Goal: Transaction & Acquisition: Register for event/course

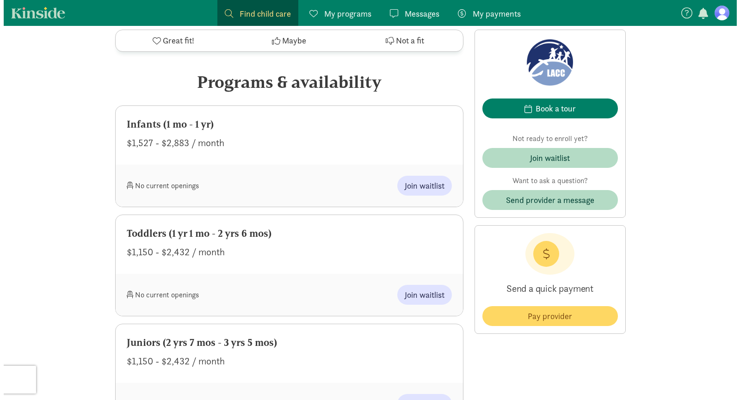
scroll to position [410, 0]
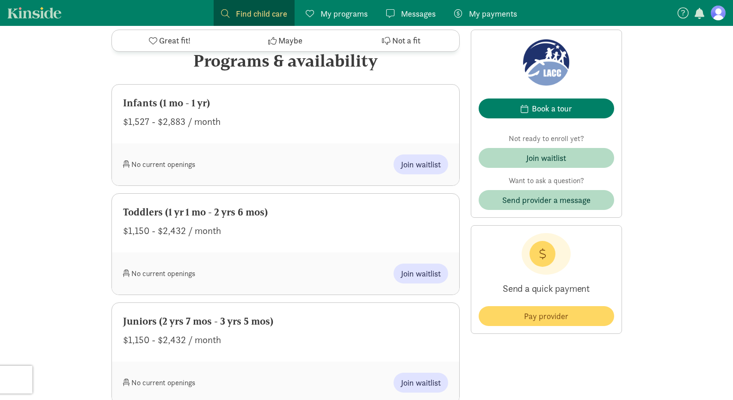
drag, startPoint x: 736, startPoint y: 60, endPoint x: 737, endPoint y: 145, distance: 84.7
click at [408, 167] on span "Join waitlist" at bounding box center [421, 164] width 40 height 12
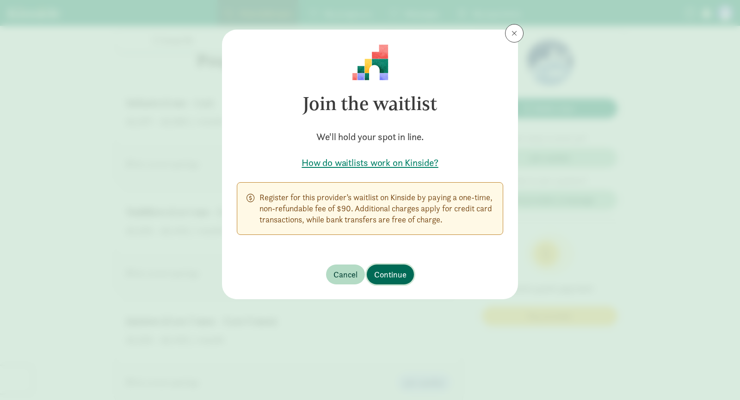
click at [398, 277] on span "Continue" at bounding box center [390, 274] width 32 height 12
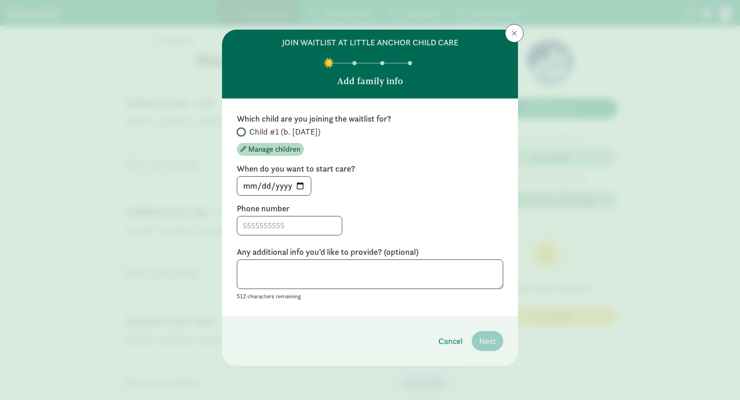
click at [240, 132] on input "Child #1 (b. [DATE])" at bounding box center [240, 132] width 6 height 6
radio input "true"
click at [301, 184] on input "[DATE]" at bounding box center [274, 186] width 74 height 19
type input "[DATE]"
click at [292, 221] on input at bounding box center [289, 226] width 105 height 19
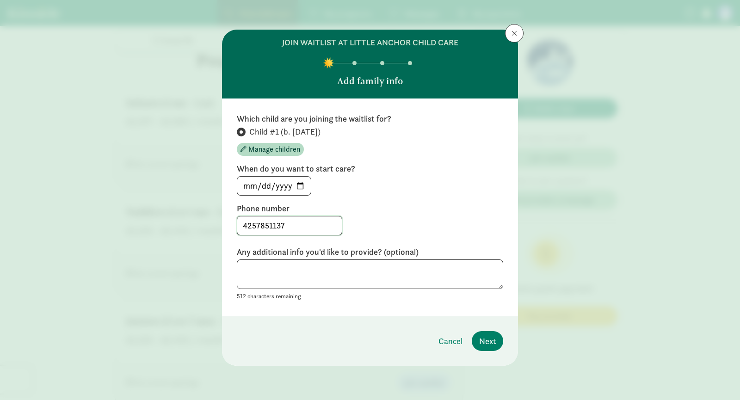
type input "4257851137"
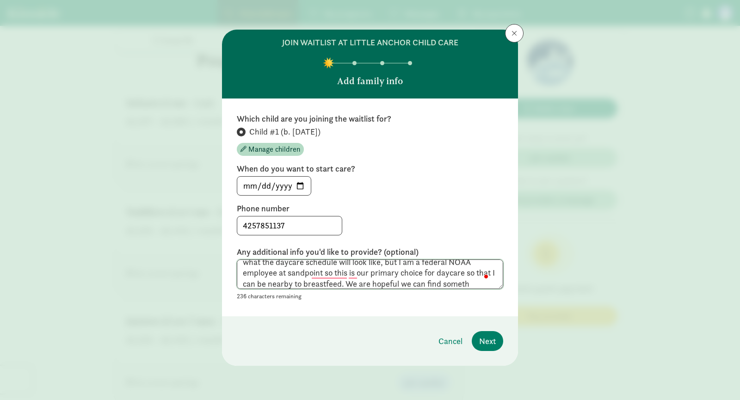
scroll to position [29, 0]
click at [278, 283] on textarea "Our first child is coming [DATE] - My husband and I have not worked out what th…" at bounding box center [370, 275] width 266 height 30
click at [325, 283] on textarea "Our first child is coming [DATE] - My husband and I have not worked out what th…" at bounding box center [370, 275] width 266 height 30
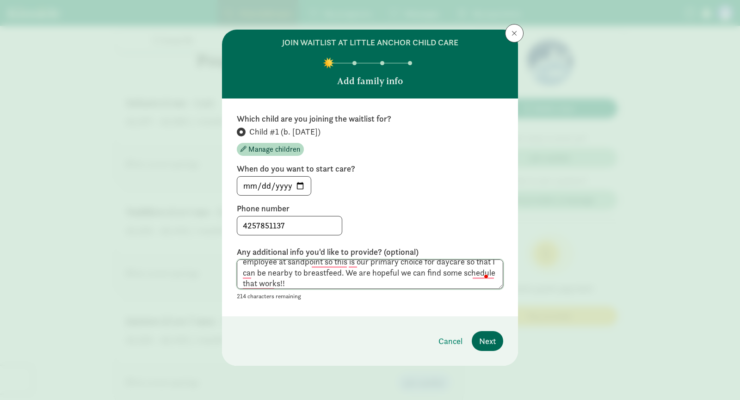
type textarea "Our first child is coming [DATE] - My husband and I have not worked out what th…"
click at [487, 339] on span "Next" at bounding box center [487, 341] width 17 height 12
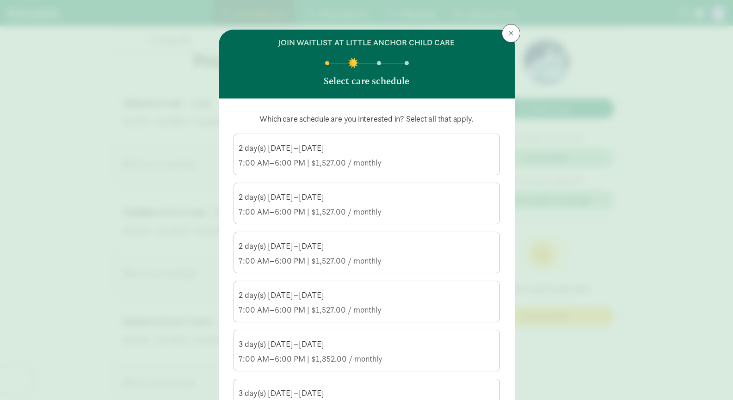
click at [373, 163] on div "7:00 AM–6:00 PM | $1,527.00 / monthly" at bounding box center [367, 162] width 256 height 11
click at [0, 0] on input "2 day(s) [DATE]–[DATE] 7:00 AM–6:00 PM | $1,527.00 / monthly" at bounding box center [0, 0] width 0 height 0
click at [363, 251] on div "2 day(s) [DATE]–[DATE]" at bounding box center [367, 246] width 256 height 11
click at [0, 0] on input "2 day(s) [DATE]–[DATE] 7:00 AM–6:00 PM | $1,527.00 / monthly" at bounding box center [0, 0] width 0 height 0
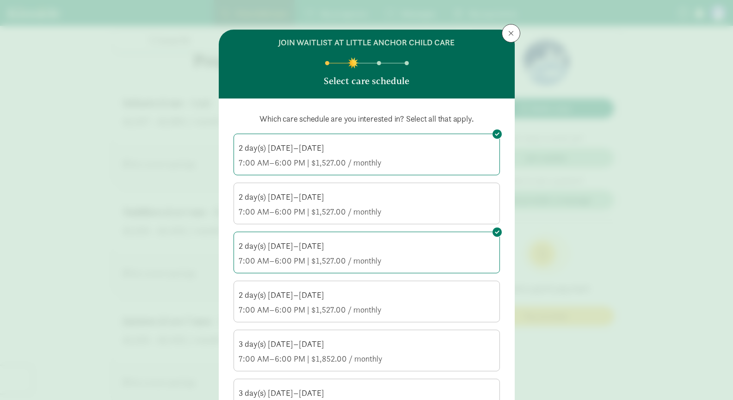
click at [372, 216] on div "7:00 AM–6:00 PM | $1,527.00 / monthly" at bounding box center [367, 211] width 256 height 11
click at [0, 0] on input "2 day(s) [DATE]–[DATE] 7:00 AM–6:00 PM | $1,527.00 / monthly" at bounding box center [0, 0] width 0 height 0
drag, startPoint x: 357, startPoint y: 309, endPoint x: 322, endPoint y: 294, distance: 38.6
click at [322, 294] on div "2 day(s) [DATE]–[DATE]" at bounding box center [367, 295] width 256 height 11
click at [0, 0] on input "2 day(s) [DATE]–[DATE] 7:00 AM–6:00 PM | $1,527.00 / monthly" at bounding box center [0, 0] width 0 height 0
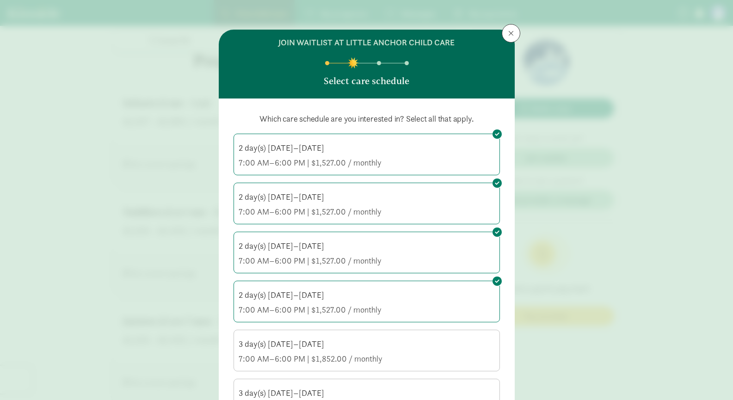
click at [365, 344] on div "3 day(s) [DATE]–[DATE]" at bounding box center [367, 344] width 256 height 11
click at [0, 0] on input "3 day(s) [DATE]–[DATE] 7:00 AM–6:00 PM | $1,852.00 / monthly" at bounding box center [0, 0] width 0 height 0
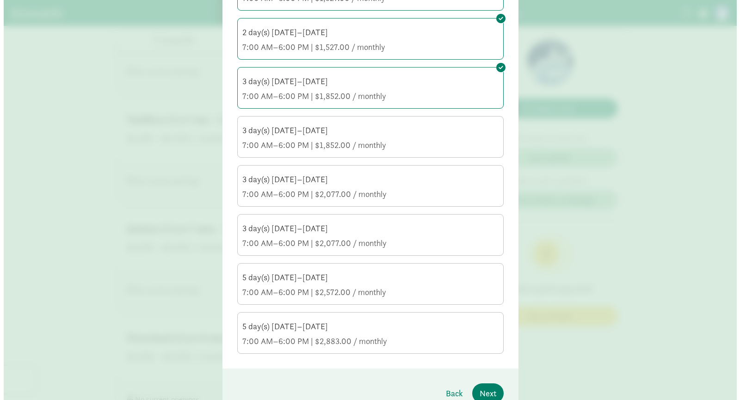
scroll to position [261, 0]
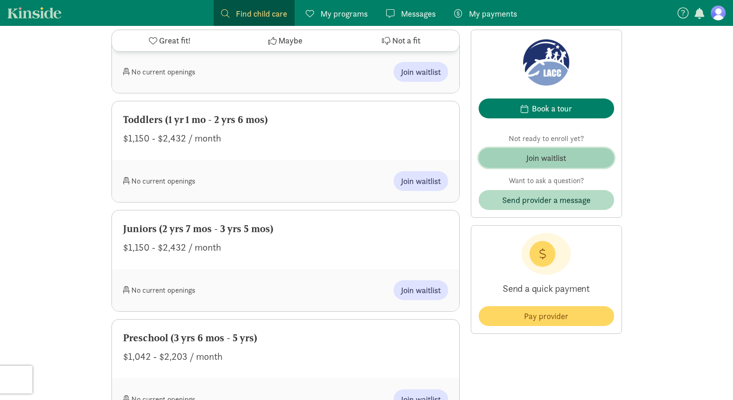
click at [551, 156] on div "Join waitlist" at bounding box center [546, 158] width 40 height 12
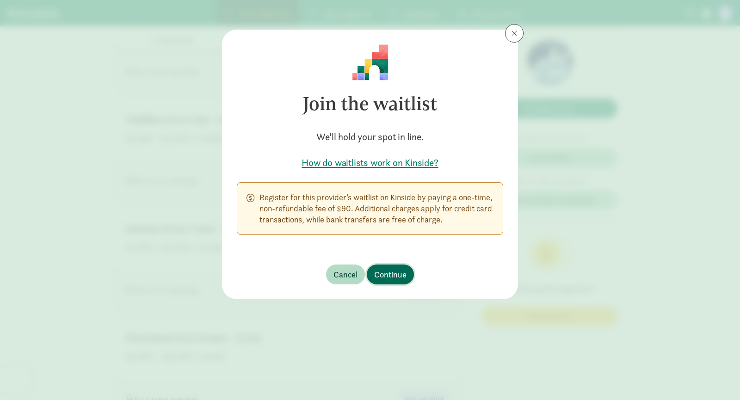
click at [392, 267] on button "Continue" at bounding box center [390, 275] width 47 height 20
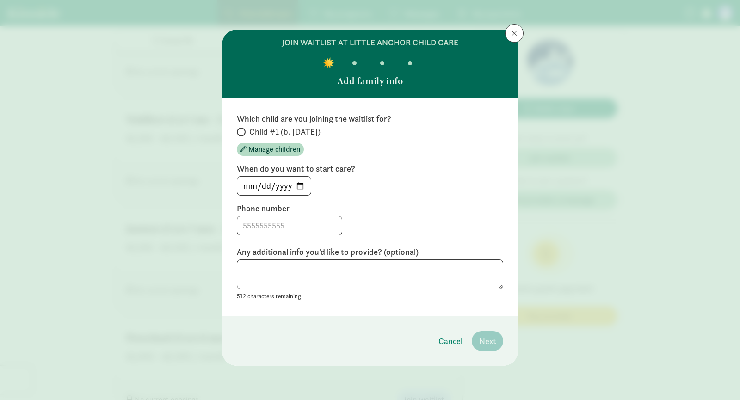
click at [245, 130] on span at bounding box center [241, 132] width 9 height 9
click at [243, 130] on input "Child #1 (b. [DATE])" at bounding box center [240, 132] width 6 height 6
radio input "true"
click at [304, 186] on input "[DATE]" at bounding box center [274, 186] width 74 height 19
type input "[DATE]"
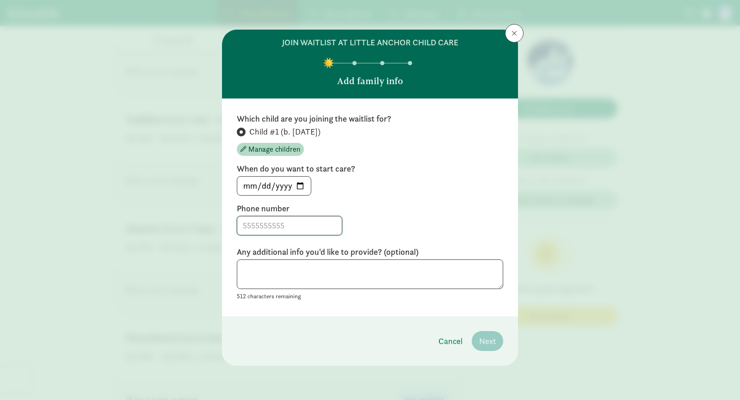
click at [297, 228] on input at bounding box center [289, 226] width 105 height 19
type input "4257851137"
click at [278, 276] on textarea at bounding box center [370, 275] width 266 height 30
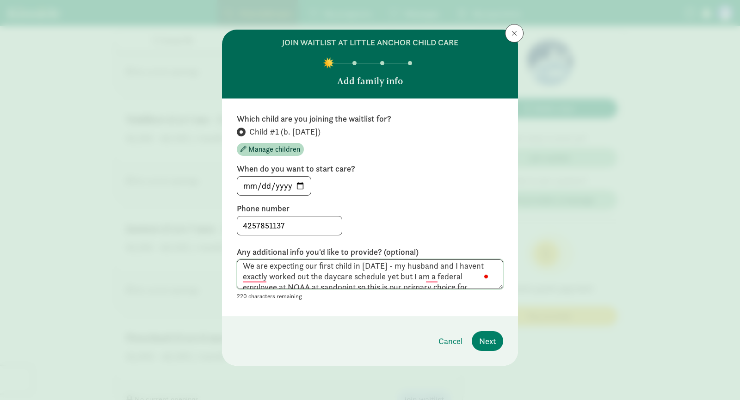
scroll to position [0, 0]
drag, startPoint x: 335, startPoint y: 285, endPoint x: 232, endPoint y: 254, distance: 108.2
click at [232, 254] on div "Which child are you joining the waitlist for? Child #1 (b. [DATE]) Manage child…" at bounding box center [370, 208] width 296 height 218
click at [417, 271] on textarea "We are expecting our first child in [DATE] - my husband and I havent exactly wo…" at bounding box center [370, 275] width 266 height 30
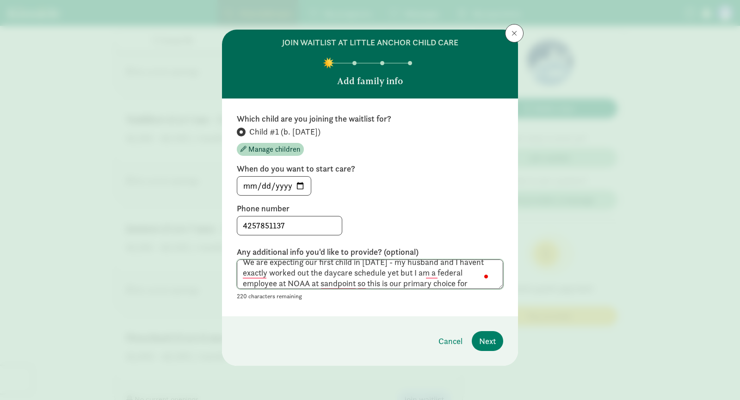
click at [348, 274] on textarea "We are expecting our first child in [DATE] - my husband and I havent exactly wo…" at bounding box center [370, 275] width 266 height 30
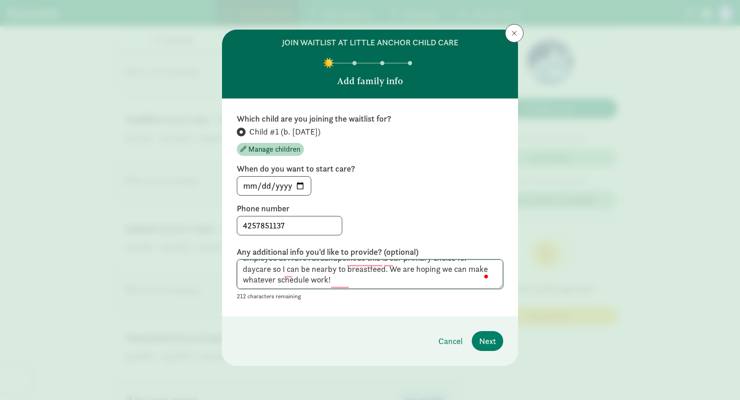
scroll to position [32, 0]
click at [419, 281] on textarea "We are expecting our first child in [DATE] - my husband and I havent exactly wo…" at bounding box center [370, 275] width 266 height 30
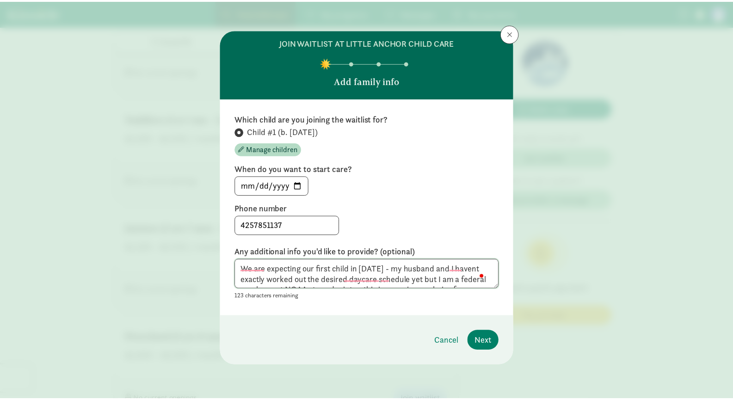
scroll to position [0, 0]
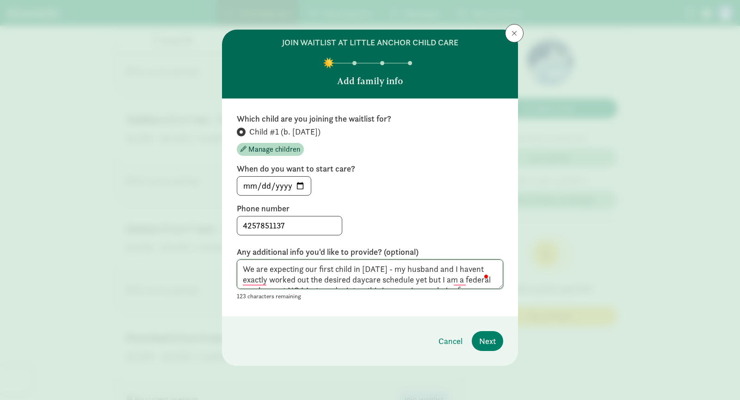
drag, startPoint x: 446, startPoint y: 280, endPoint x: 229, endPoint y: 254, distance: 219.0
click at [229, 254] on div "Which child are you joining the waitlist for? Child #1 (b. [DATE]) Manage child…" at bounding box center [370, 208] width 296 height 218
type textarea "We are expecting our first child in [DATE] - my husband and I havent exactly wo…"
click at [489, 338] on span "Next" at bounding box center [487, 341] width 17 height 12
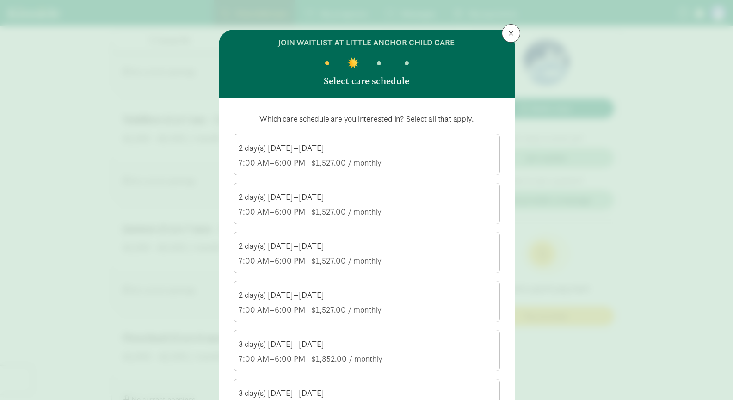
click at [275, 154] on div "2 day(s) [DATE]–[DATE] 7:00 AM–6:00 PM | $1,527.00 / monthly" at bounding box center [367, 155] width 256 height 26
click at [0, 0] on input "2 day(s) [DATE]–[DATE] 7:00 AM–6:00 PM | $1,527.00 / monthly" at bounding box center [0, 0] width 0 height 0
click at [266, 199] on div "2 day(s) [DATE]–[DATE]" at bounding box center [367, 197] width 256 height 11
click at [0, 0] on input "2 day(s) [DATE]–[DATE] 7:00 AM–6:00 PM | $1,527.00 / monthly" at bounding box center [0, 0] width 0 height 0
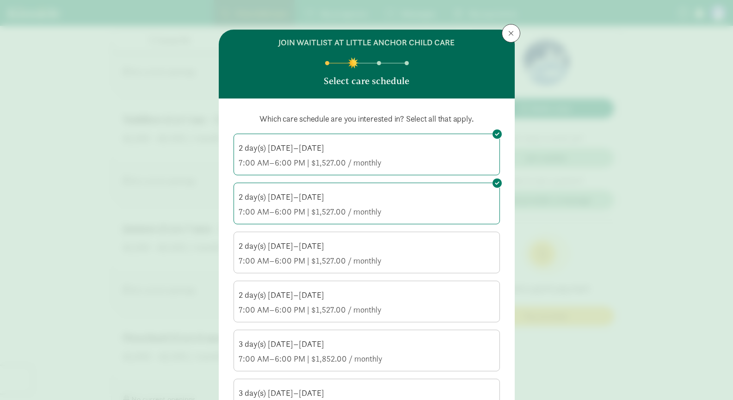
click at [274, 248] on div "2 day(s) [DATE]–[DATE]" at bounding box center [367, 246] width 256 height 11
click at [0, 0] on input "2 day(s) [DATE]–[DATE] 7:00 AM–6:00 PM | $1,527.00 / monthly" at bounding box center [0, 0] width 0 height 0
click at [279, 308] on div "7:00 AM–6:00 PM | $1,527.00 / monthly" at bounding box center [367, 309] width 256 height 11
click at [0, 0] on input "2 day(s) [DATE]–[DATE] 7:00 AM–6:00 PM | $1,527.00 / monthly" at bounding box center [0, 0] width 0 height 0
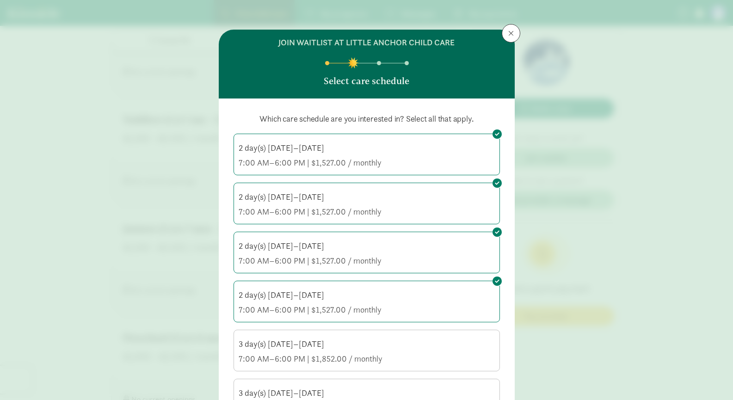
click at [284, 351] on div "3 day(s) [DATE]–[DATE] 7:00 AM–6:00 PM | $1,852.00 / monthly" at bounding box center [367, 352] width 256 height 26
click at [0, 0] on input "3 day(s) [DATE]–[DATE] 7:00 AM–6:00 PM | $1,852.00 / monthly" at bounding box center [0, 0] width 0 height 0
click at [293, 394] on div "3 day(s) [DATE]–[DATE]" at bounding box center [367, 393] width 256 height 11
click at [0, 0] on input "3 day(s) [DATE]–[DATE] 7:00 AM–6:00 PM | $1,852.00 / monthly" at bounding box center [0, 0] width 0 height 0
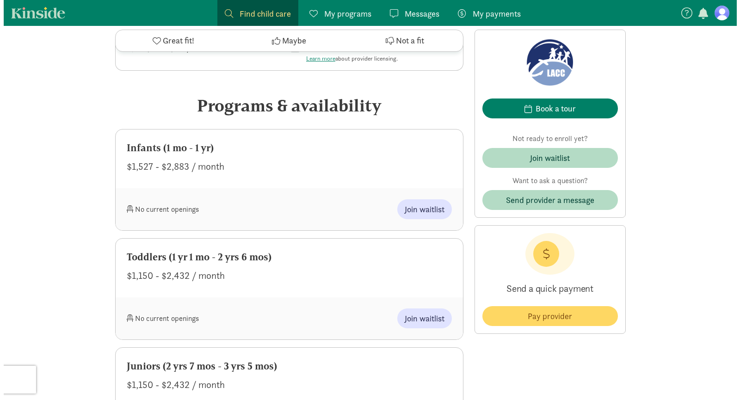
scroll to position [385, 0]
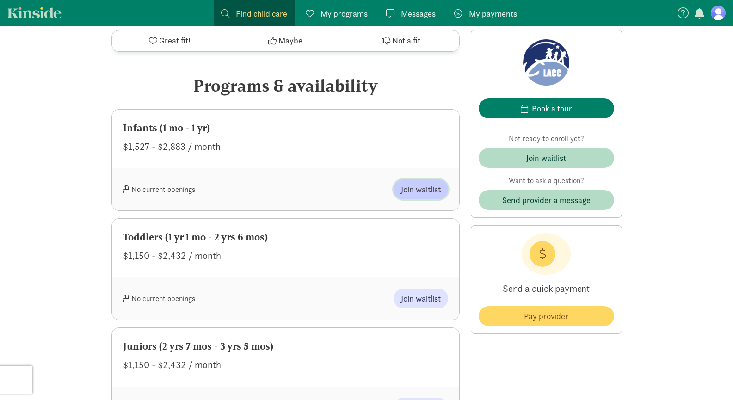
click at [415, 187] on span "Join waitlist" at bounding box center [421, 189] width 40 height 12
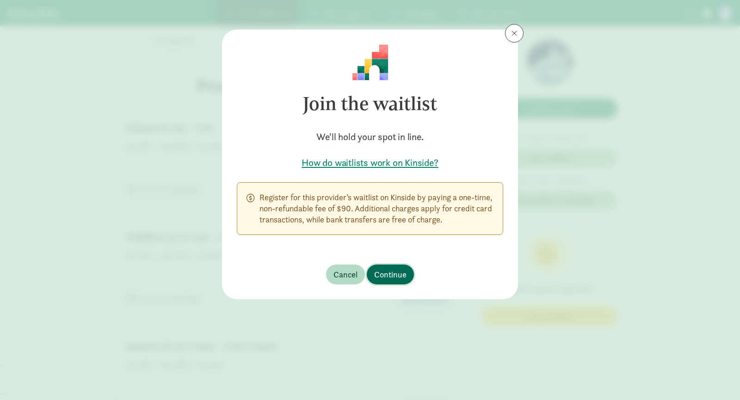
click at [396, 269] on span "Continue" at bounding box center [390, 274] width 32 height 12
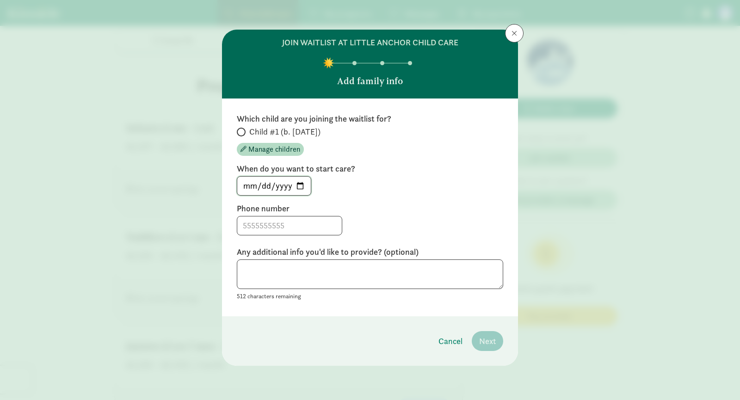
click at [301, 187] on input "[DATE]" at bounding box center [274, 186] width 74 height 19
type input "[DATE]"
click at [280, 224] on input at bounding box center [289, 226] width 105 height 19
type input "4257851137"
click at [277, 268] on textarea "To enrich screen reader interactions, please activate Accessibility in Grammarl…" at bounding box center [370, 275] width 266 height 30
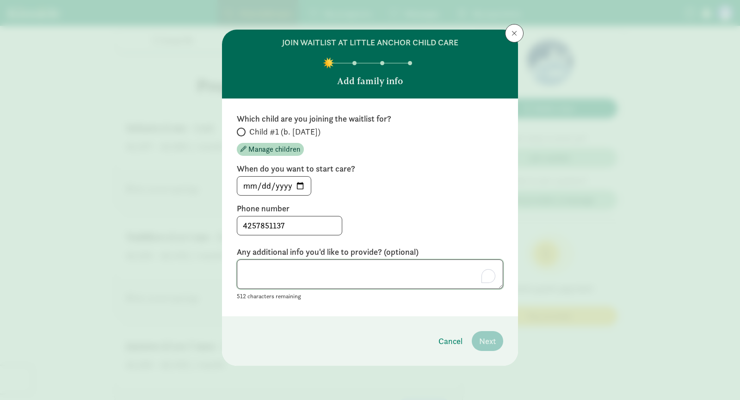
paste textarea "We are expecting our first child in [DATE] - my husband and I havent exactly wo…"
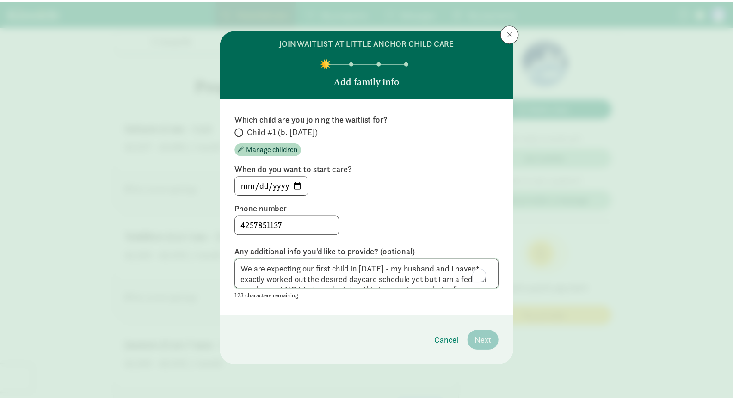
scroll to position [39, 0]
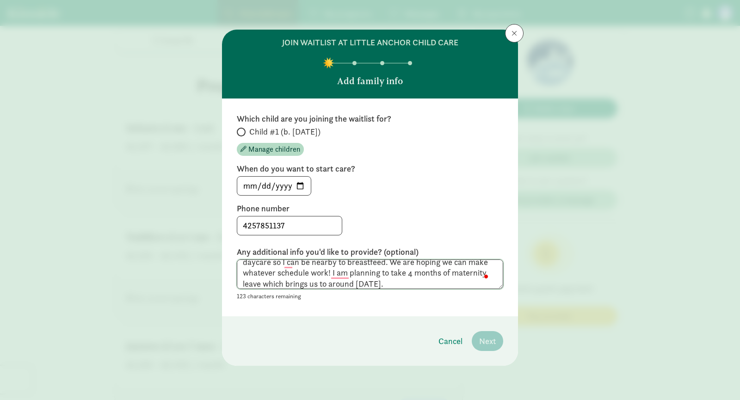
type textarea "We are expecting our first child in [DATE] - my husband and I havent exactly wo…"
click at [446, 305] on div "Which child are you joining the waitlist for? Child #1 (b. [DATE]) Manage child…" at bounding box center [370, 208] width 296 height 218
click at [315, 224] on input "4257851137" at bounding box center [289, 226] width 105 height 19
click at [383, 207] on label "Phone number" at bounding box center [370, 208] width 266 height 11
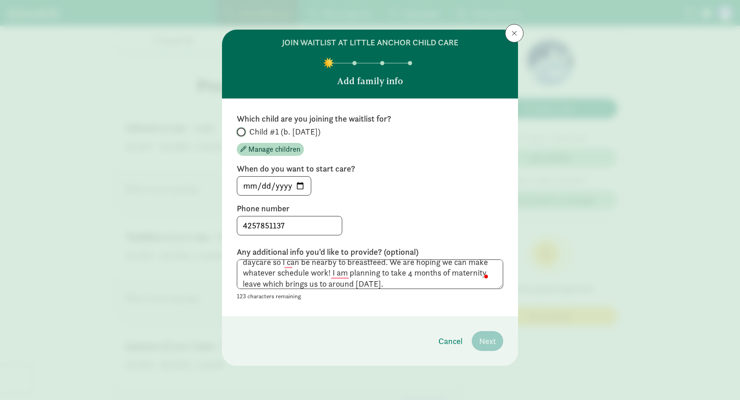
click at [239, 133] on input "Child #1 (b. [DATE])" at bounding box center [240, 132] width 6 height 6
radio input "true"
click at [485, 337] on span "Next" at bounding box center [487, 341] width 17 height 12
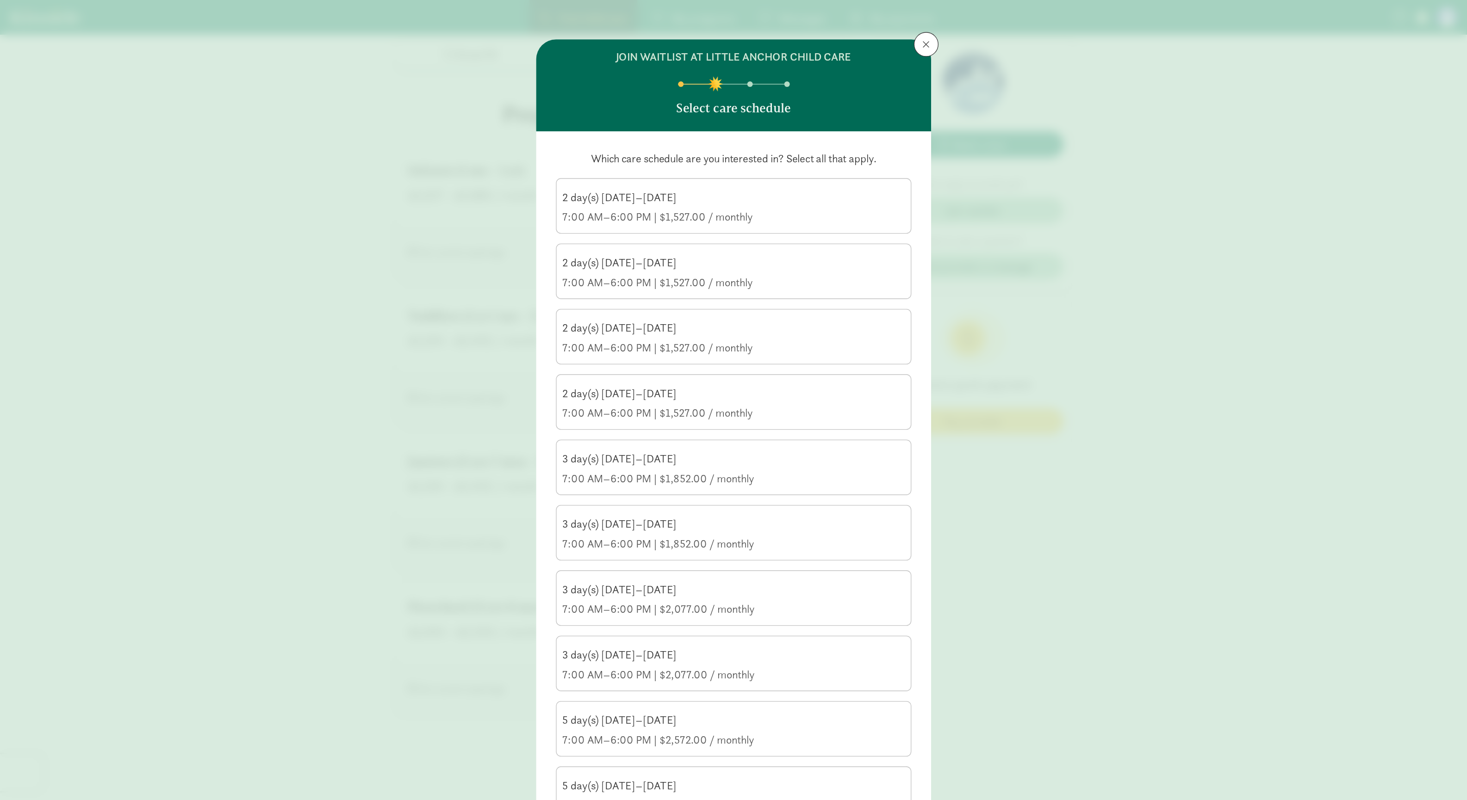
scroll to position [385, 0]
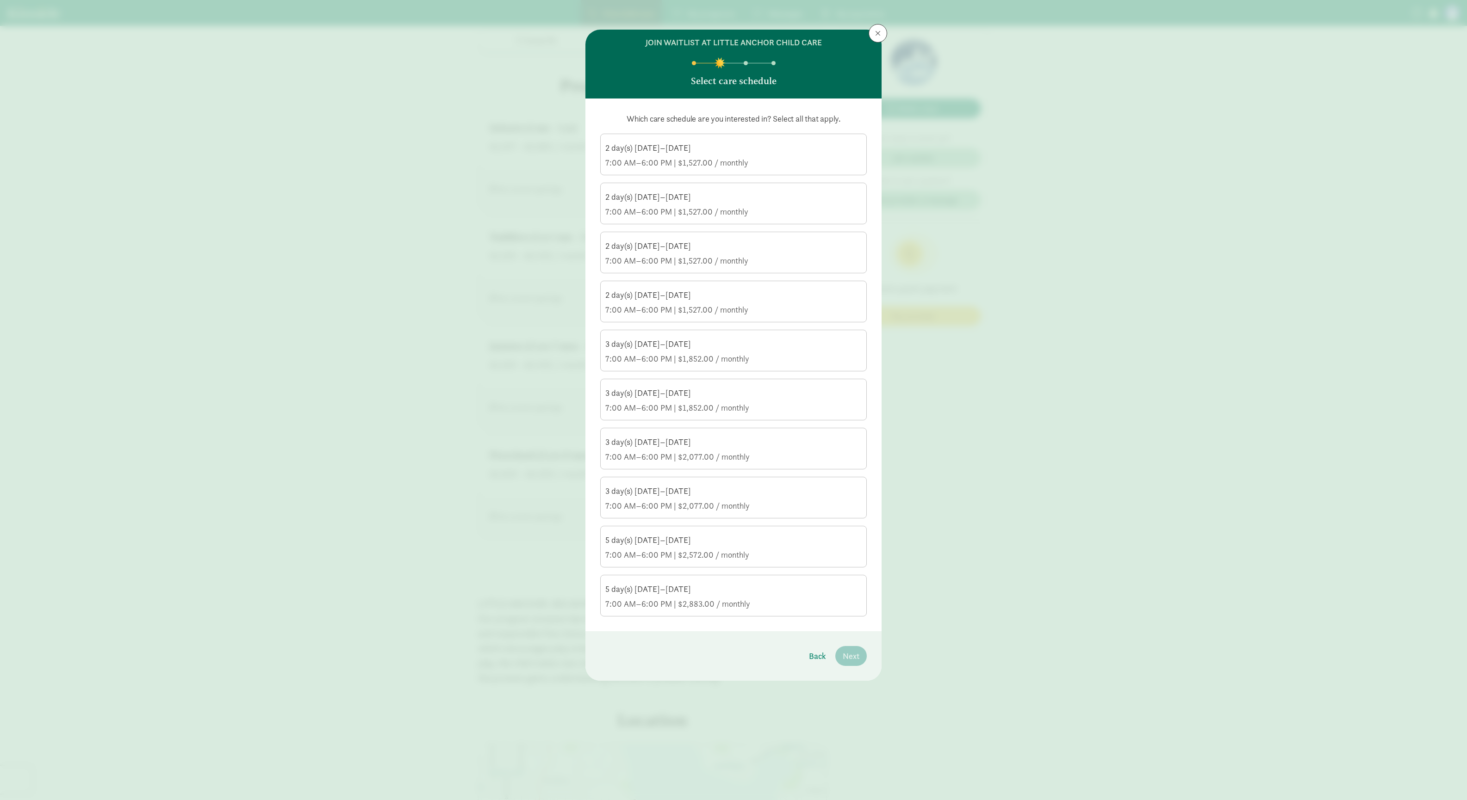
drag, startPoint x: 654, startPoint y: 0, endPoint x: 687, endPoint y: 147, distance: 150.4
click at [687, 147] on div "2 day(s) [DATE]–[DATE]" at bounding box center [733, 147] width 256 height 11
click at [0, 0] on input "2 day(s) [DATE]–[DATE] 7:00 AM–6:00 PM | $1,527.00 / monthly" at bounding box center [0, 0] width 0 height 0
click at [669, 204] on div "2 day(s) [DATE]–[DATE] 7:00 AM–6:00 PM | $1,527.00 / monthly" at bounding box center [733, 205] width 256 height 26
click at [0, 0] on input "2 day(s) [DATE]–[DATE] 7:00 AM–6:00 PM | $1,527.00 / monthly" at bounding box center [0, 0] width 0 height 0
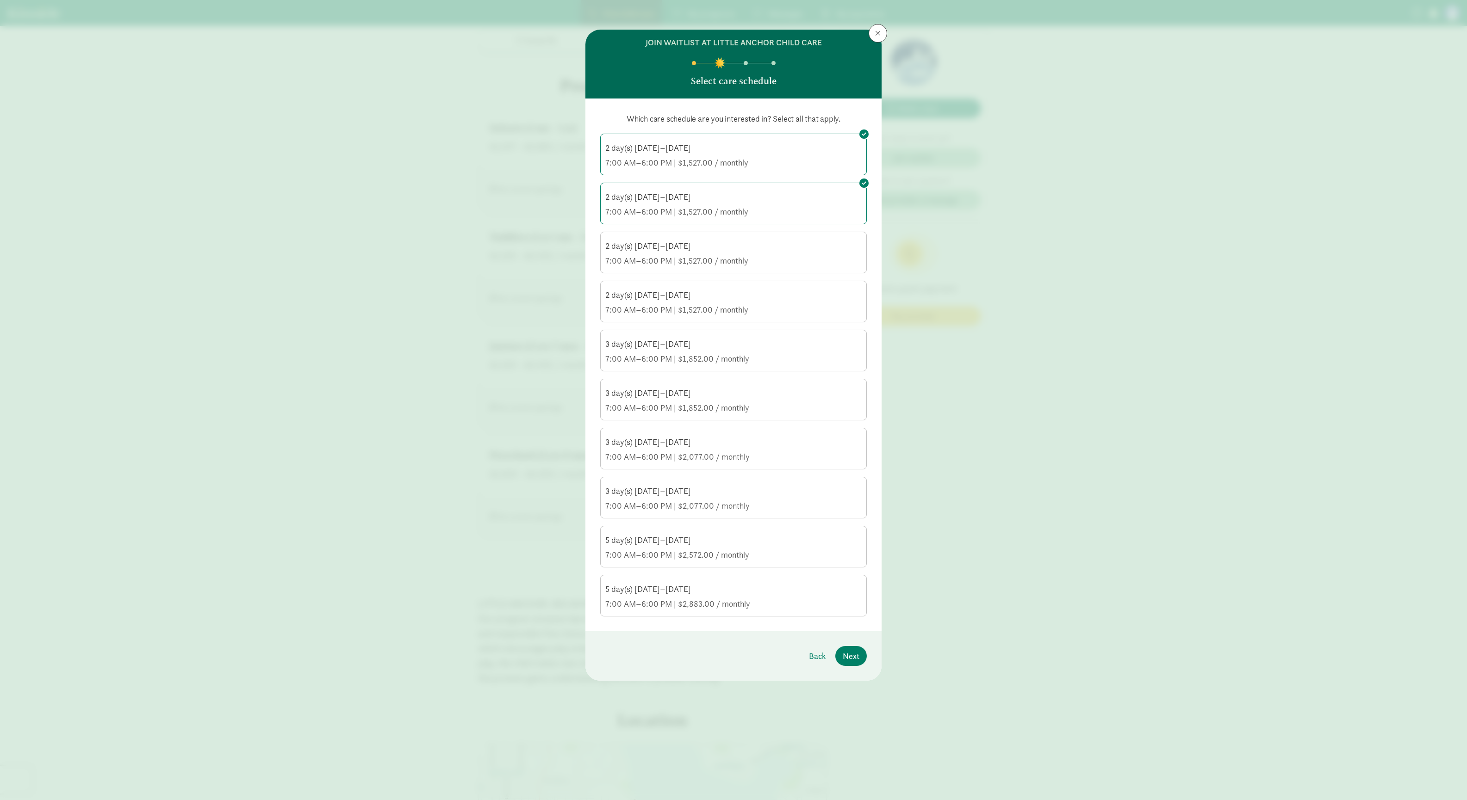
click at [665, 260] on div "7:00 AM–6:00 PM | $1,527.00 / monthly" at bounding box center [733, 260] width 256 height 11
click at [0, 0] on input "2 day(s) [DATE]–[DATE] 7:00 AM–6:00 PM | $1,527.00 / monthly" at bounding box center [0, 0] width 0 height 0
click at [664, 304] on div "2 day(s) [DATE]–[DATE] 7:00 AM–6:00 PM | $1,527.00 / monthly" at bounding box center [733, 303] width 256 height 26
click at [0, 0] on input "2 day(s) [DATE]–[DATE] 7:00 AM–6:00 PM | $1,527.00 / monthly" at bounding box center [0, 0] width 0 height 0
click at [664, 346] on div "3 day(s) [DATE]–[DATE]" at bounding box center [733, 344] width 256 height 11
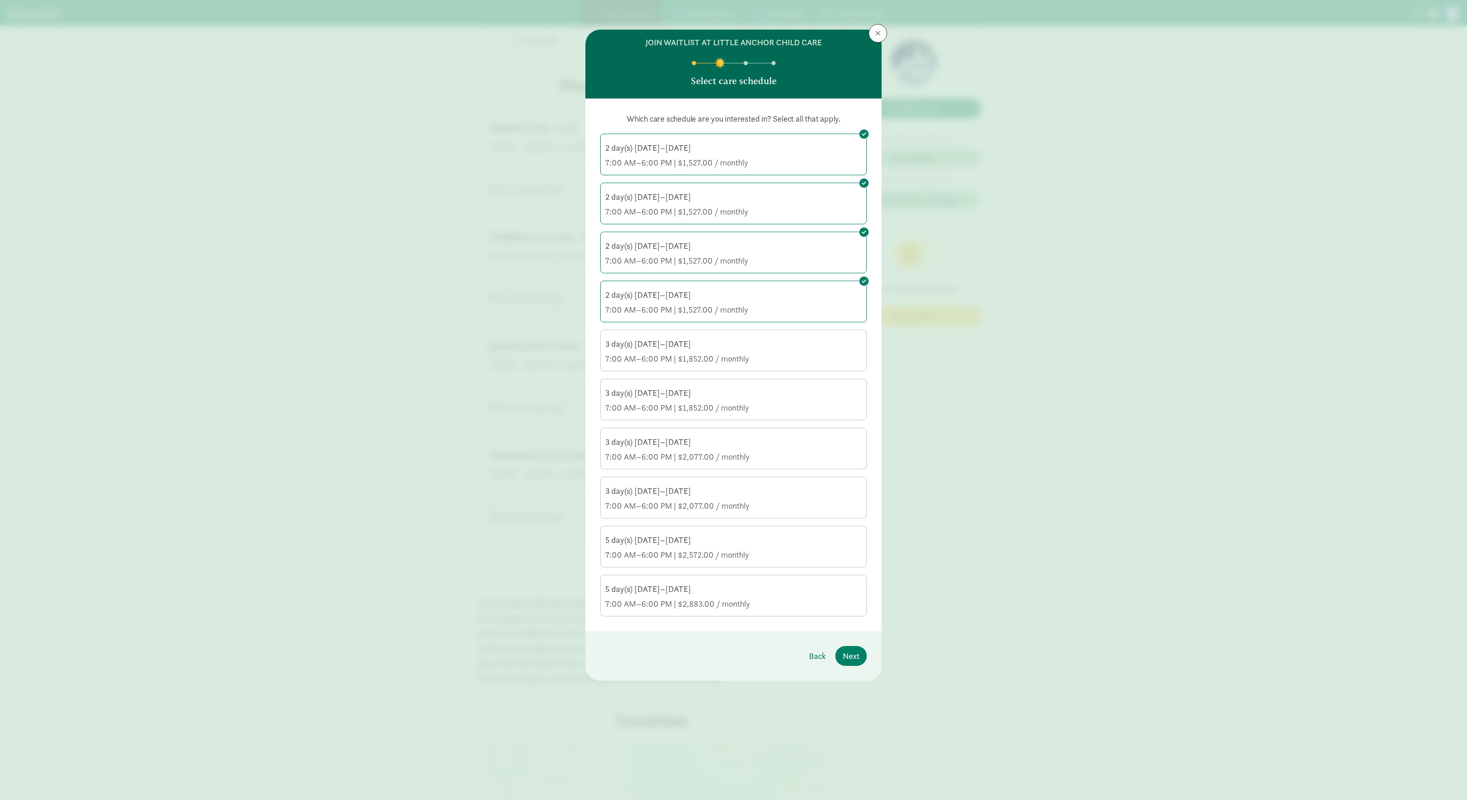
click at [0, 0] on input "3 day(s) [DATE]–[DATE] 7:00 AM–6:00 PM | $1,852.00 / monthly" at bounding box center [0, 0] width 0 height 0
click at [662, 398] on div "3 day(s) [DATE]–[DATE]" at bounding box center [733, 393] width 256 height 11
click at [0, 0] on input "3 day(s) [DATE]–[DATE] 7:00 AM–6:00 PM | $1,852.00 / monthly" at bounding box center [0, 0] width 0 height 0
click at [663, 400] on div "3 day(s) [DATE]–[DATE]" at bounding box center [733, 442] width 256 height 11
click at [0, 0] on input "3 day(s) [DATE]–[DATE] 7:00 AM–6:00 PM | $2,077.00 / monthly" at bounding box center [0, 0] width 0 height 0
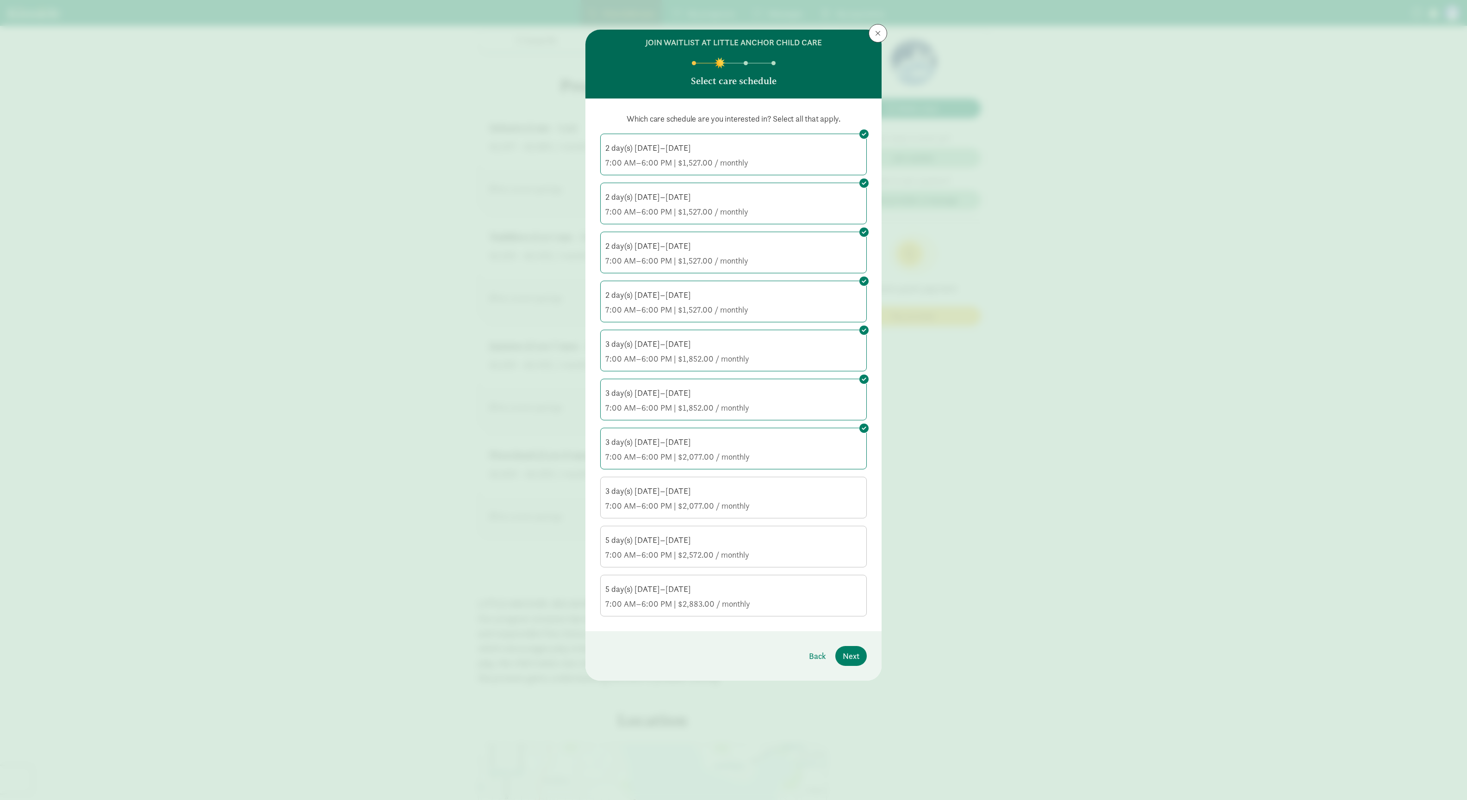
click at [658, 400] on div "7:00 AM–6:00 PM | $2,572.00 / monthly" at bounding box center [733, 555] width 256 height 11
click at [0, 0] on input "5 day(s) [DATE]–[DATE] 7:00 AM–6:00 PM | $2,572.00 / monthly" at bounding box center [0, 0] width 0 height 0
click at [733, 400] on span "Next" at bounding box center [850, 656] width 17 height 12
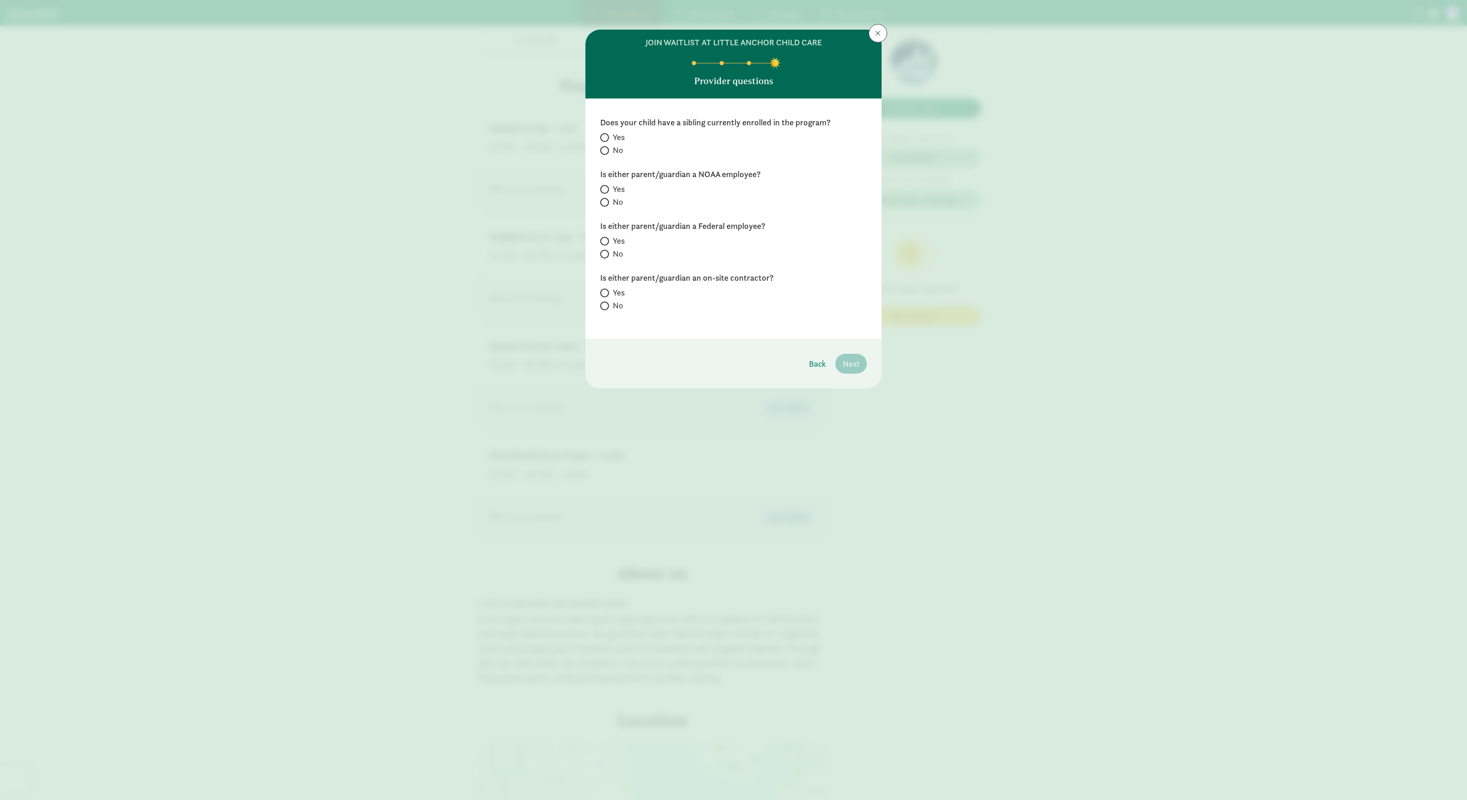
click at [613, 153] on span "No" at bounding box center [618, 150] width 10 height 11
click at [606, 153] on input "No" at bounding box center [603, 151] width 6 height 6
radio input "true"
click at [604, 189] on input "Yes" at bounding box center [603, 189] width 6 height 6
radio input "true"
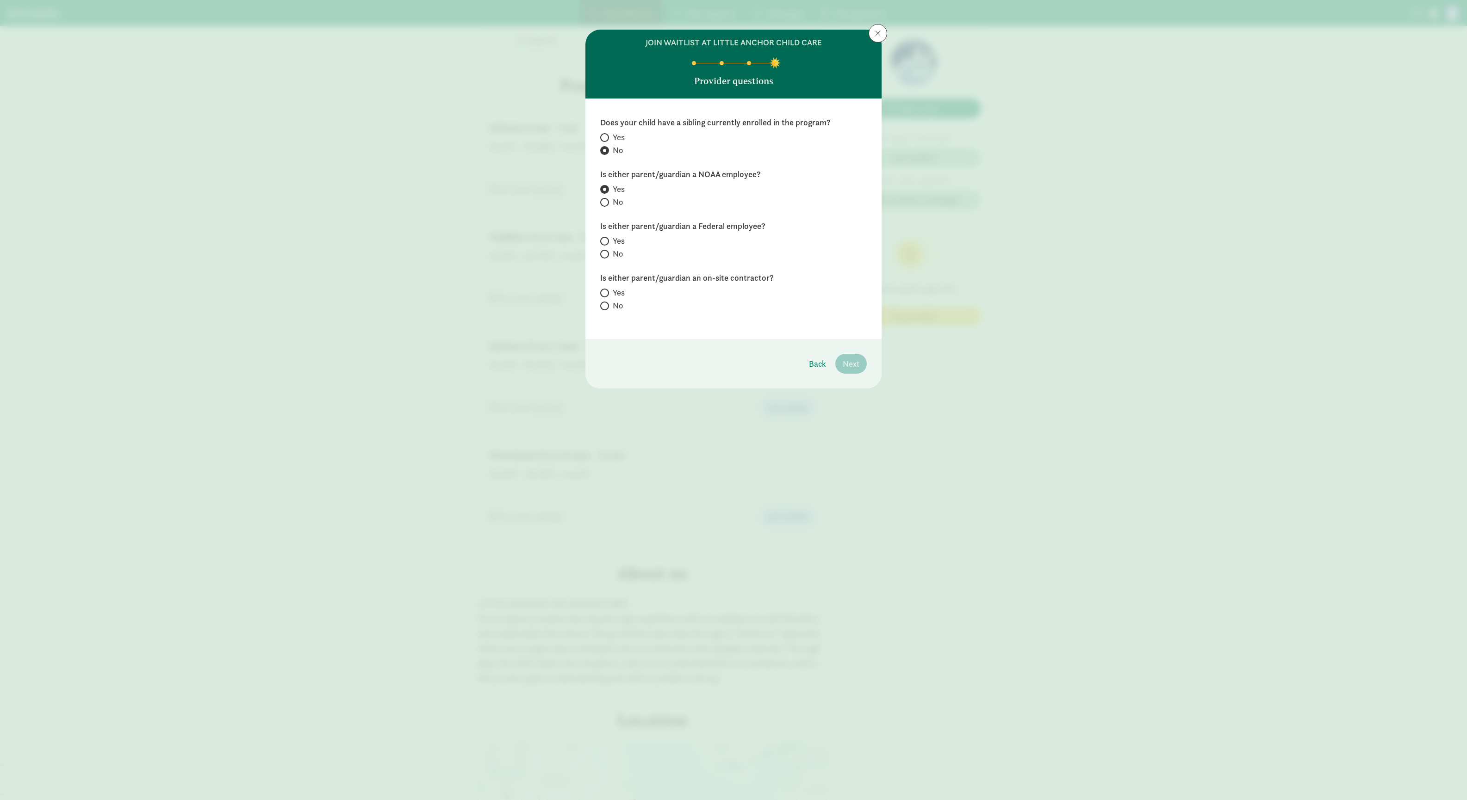
click at [605, 237] on span at bounding box center [604, 241] width 9 height 9
click at [605, 238] on input "Yes" at bounding box center [603, 241] width 6 height 6
radio input "true"
click at [610, 305] on label "No" at bounding box center [733, 305] width 266 height 11
click at [606, 305] on input "No" at bounding box center [603, 306] width 6 height 6
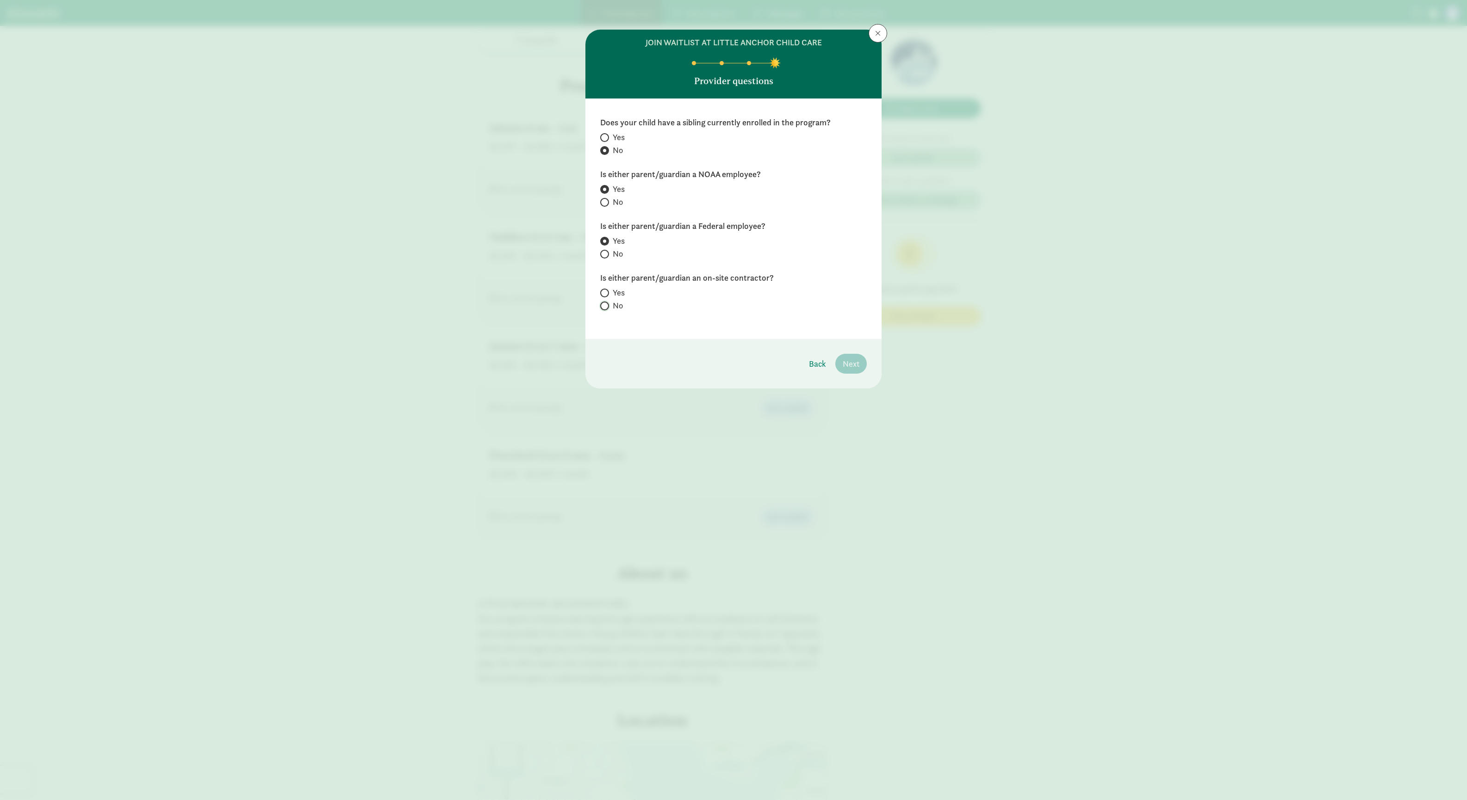
radio input "true"
click at [733, 361] on span "Next" at bounding box center [850, 364] width 17 height 12
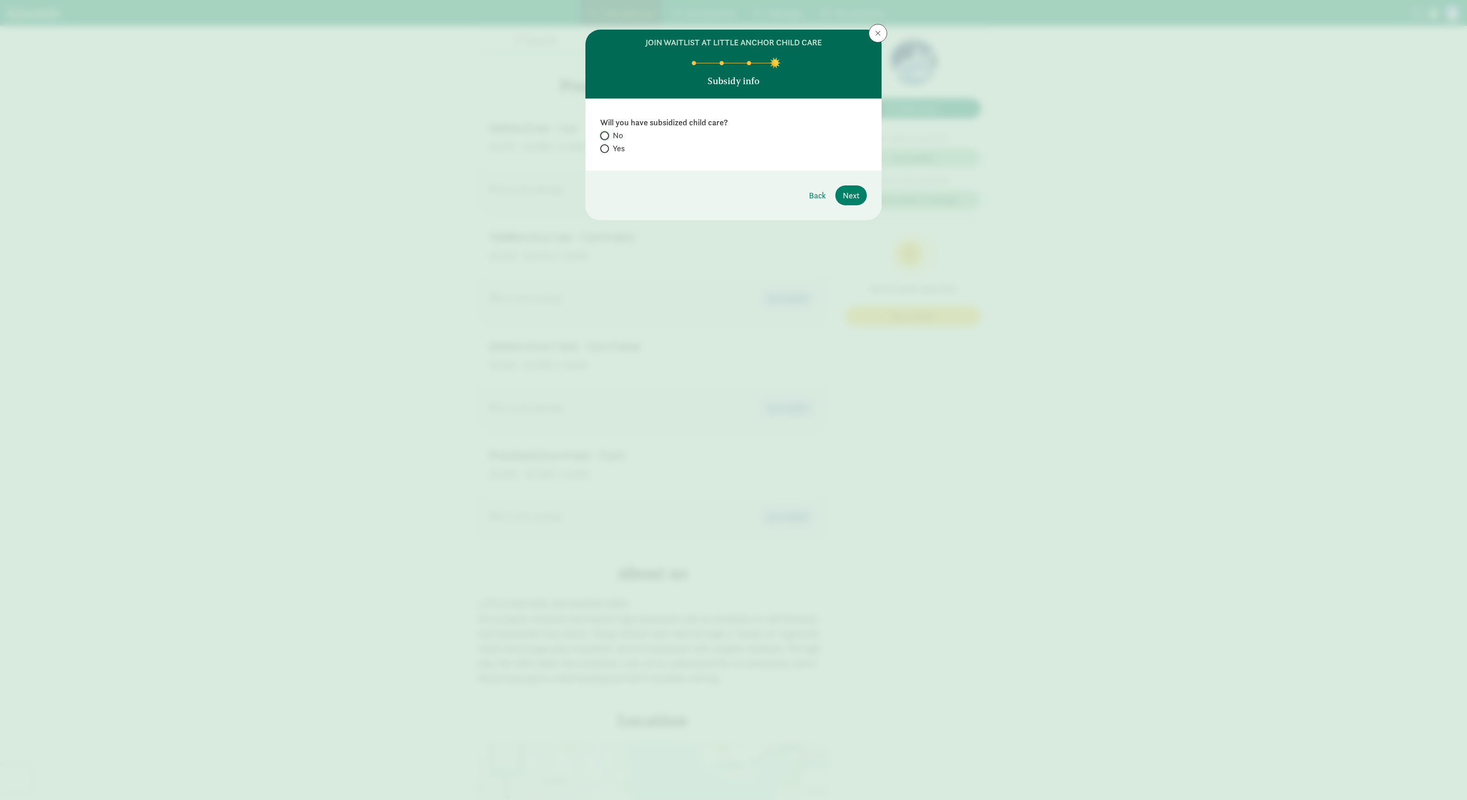
click at [605, 136] on input "No" at bounding box center [603, 136] width 6 height 6
radio input "true"
click at [733, 197] on span "Next" at bounding box center [850, 195] width 17 height 12
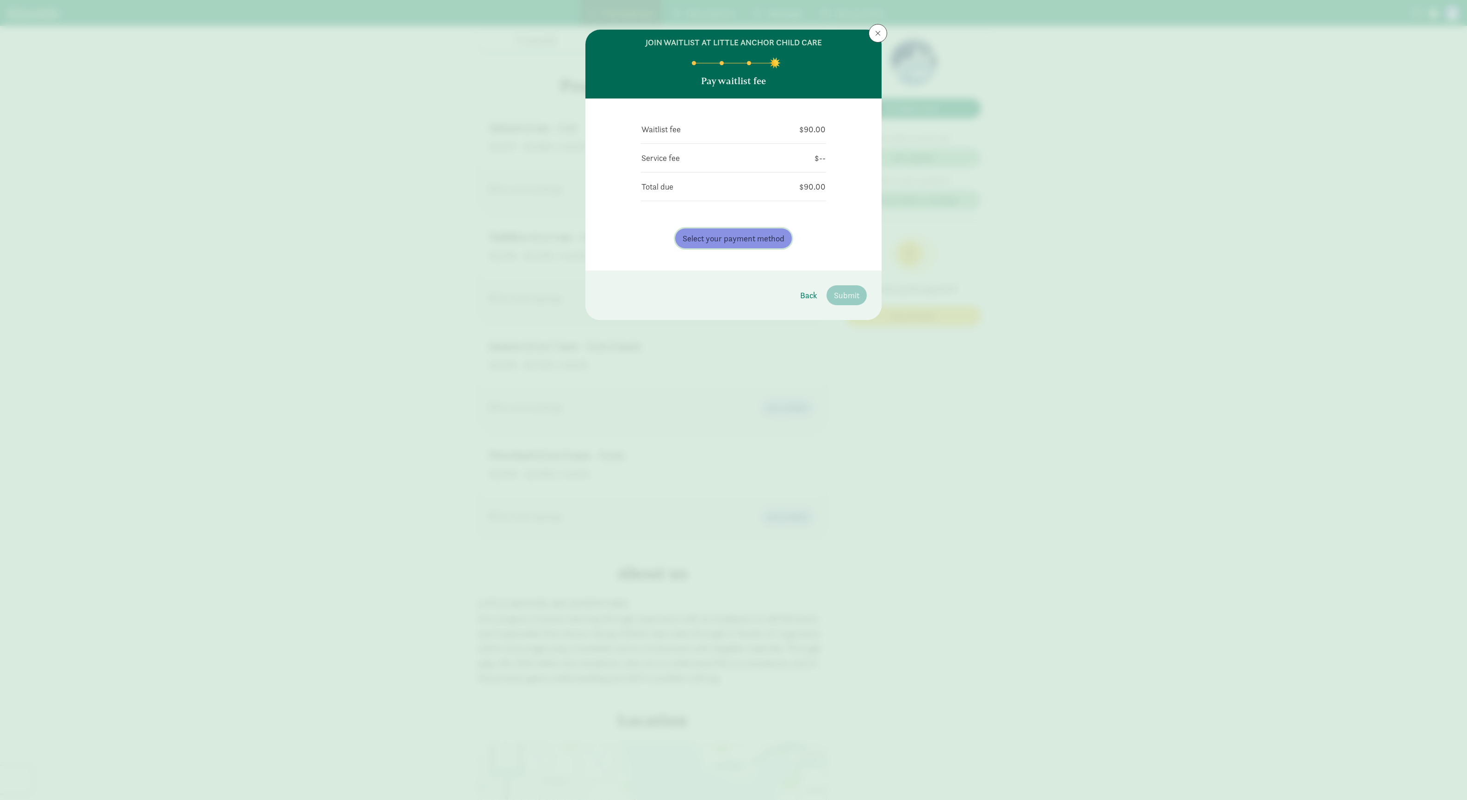
click at [721, 235] on span "Select your payment method" at bounding box center [733, 238] width 102 height 12
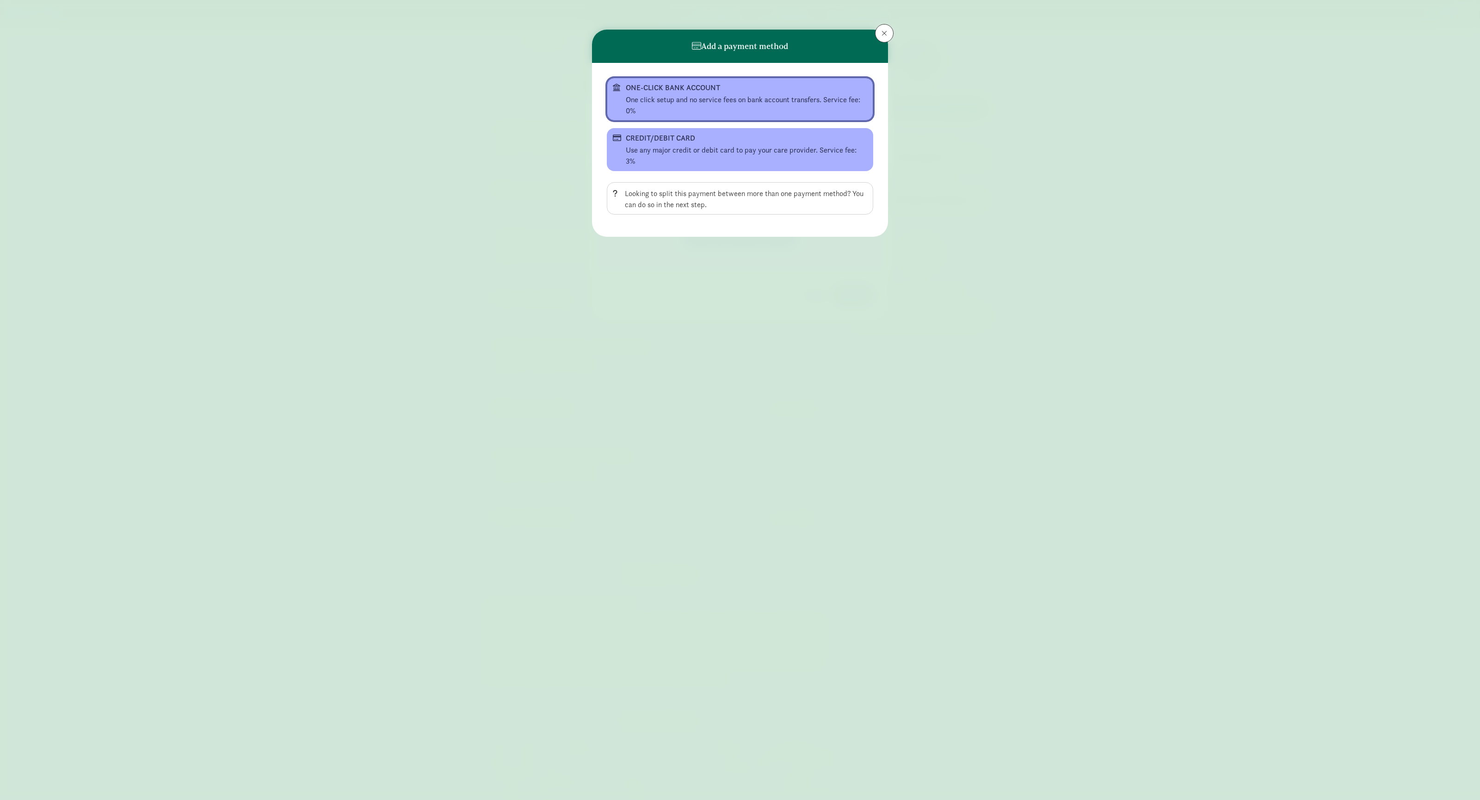
click at [670, 98] on div "One click setup and no service fees on bank account transfers. Service fee: 0%" at bounding box center [746, 105] width 241 height 22
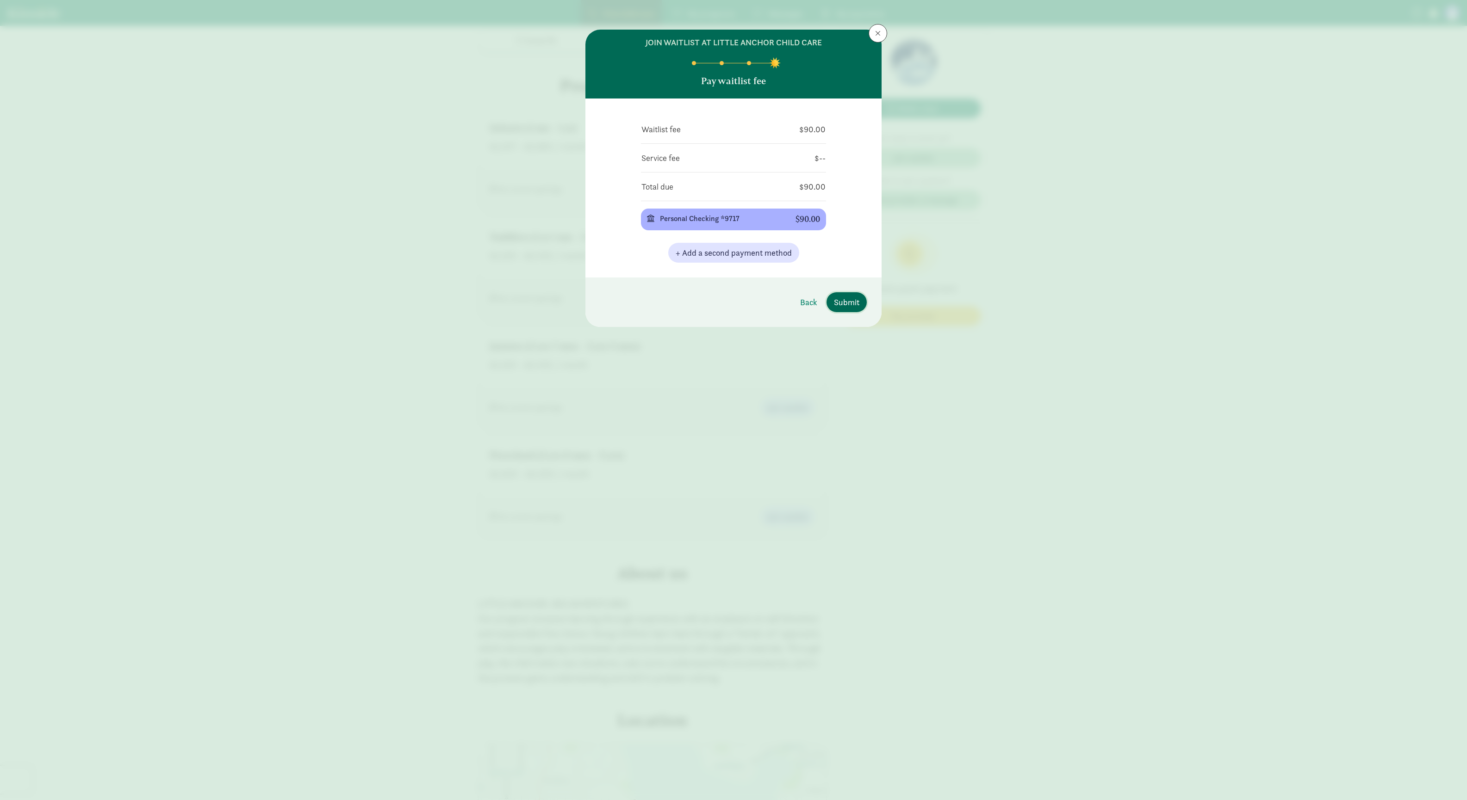
click at [733, 303] on span "Submit" at bounding box center [846, 302] width 25 height 12
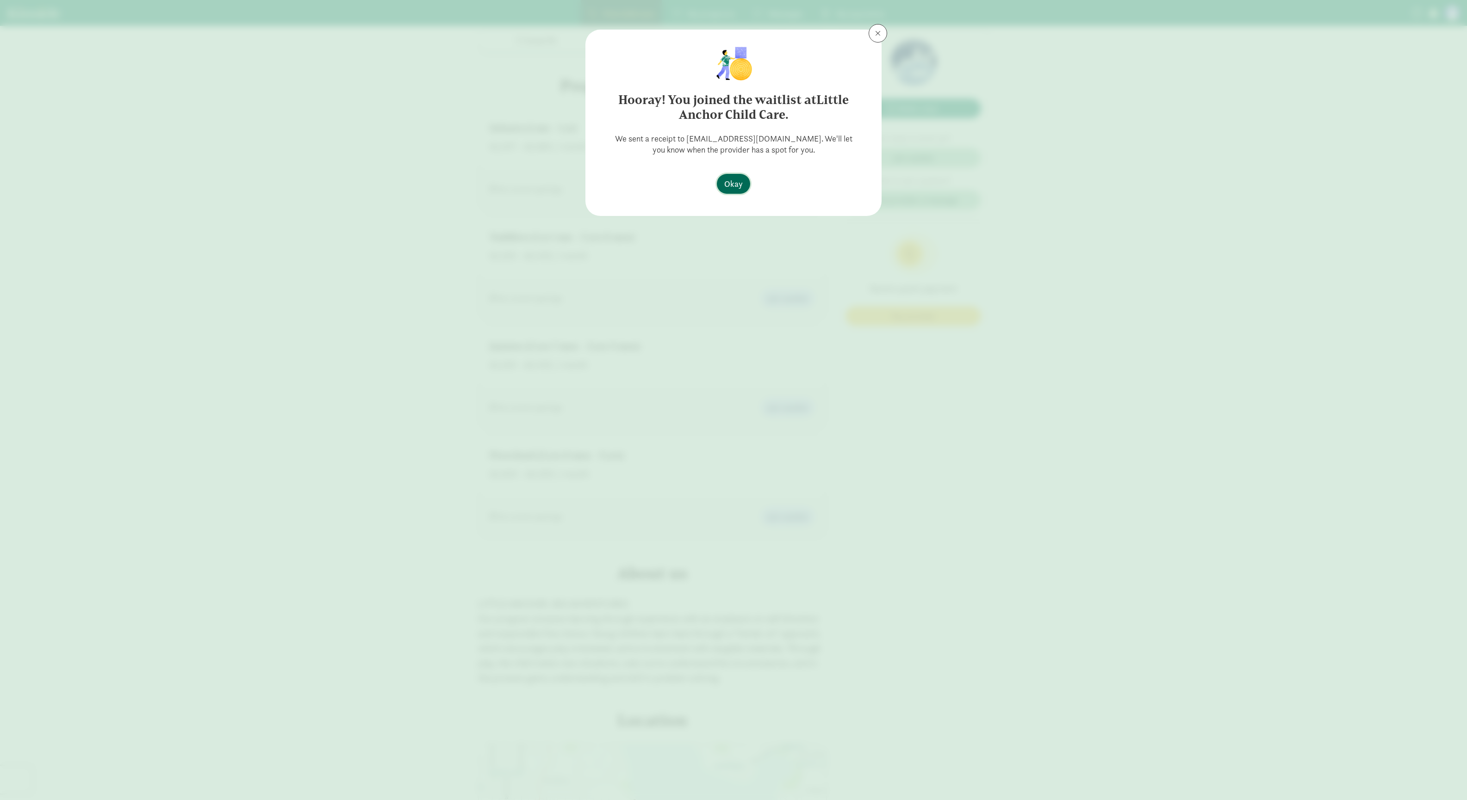
click at [732, 183] on span "Okay" at bounding box center [733, 184] width 19 height 12
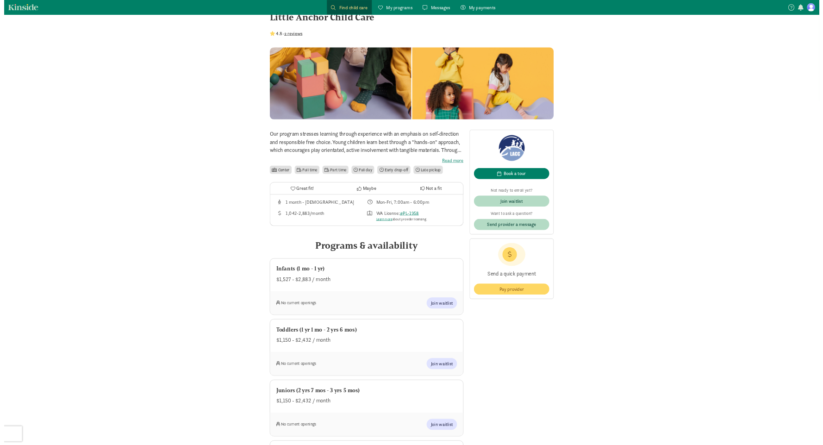
scroll to position [0, 0]
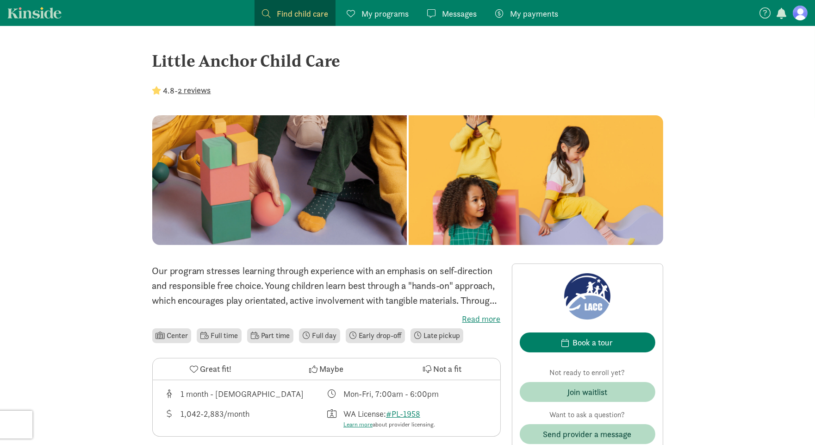
drag, startPoint x: 1433, startPoint y: 0, endPoint x: 452, endPoint y: 72, distance: 984.3
click at [452, 72] on div "Little Anchor Child Care" at bounding box center [407, 60] width 511 height 25
click at [309, 9] on span "Find child care" at bounding box center [302, 13] width 51 height 12
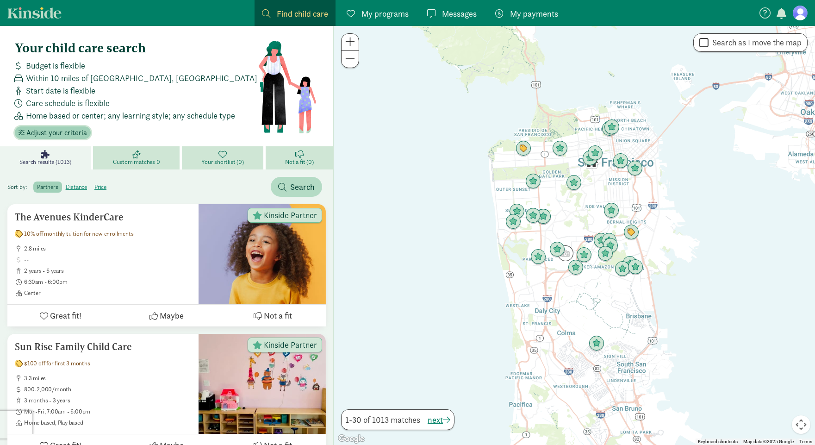
click at [57, 130] on span "Adjust your criteria" at bounding box center [56, 132] width 61 height 11
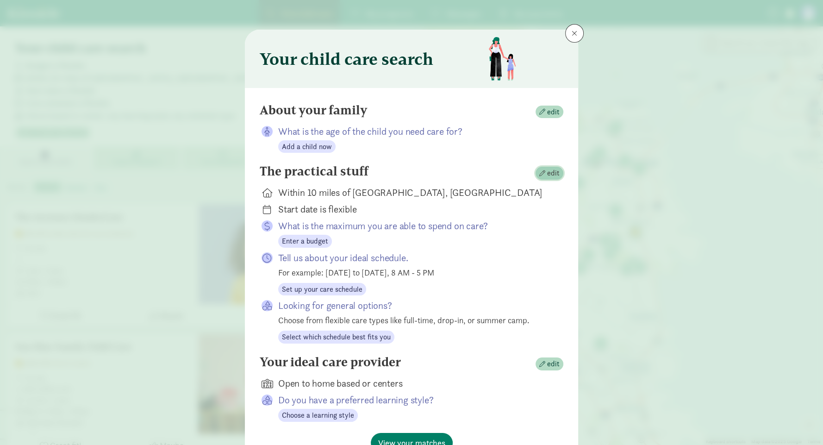
click at [549, 169] on span "edit" at bounding box center [553, 172] width 12 height 11
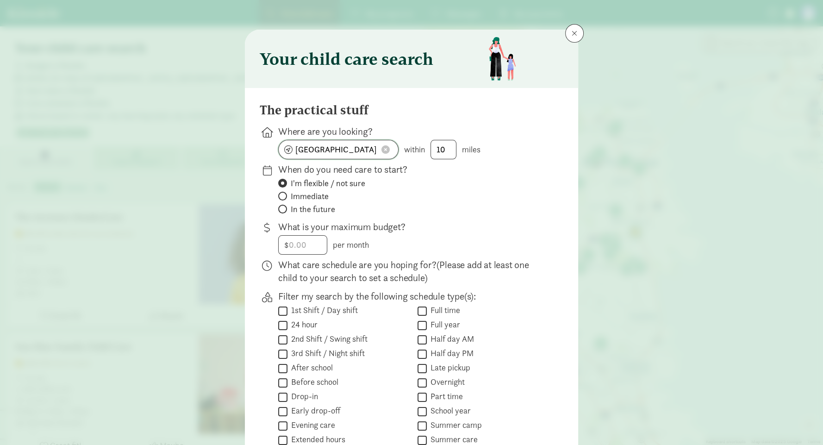
click at [382, 149] on span at bounding box center [385, 149] width 8 height 8
click at [346, 150] on input at bounding box center [338, 149] width 119 height 19
type input "[GEOGRAPHIC_DATA], [GEOGRAPHIC_DATA]"
click at [313, 209] on span "In the future" at bounding box center [313, 209] width 44 height 11
click at [284, 209] on input "In the future" at bounding box center [281, 209] width 6 height 6
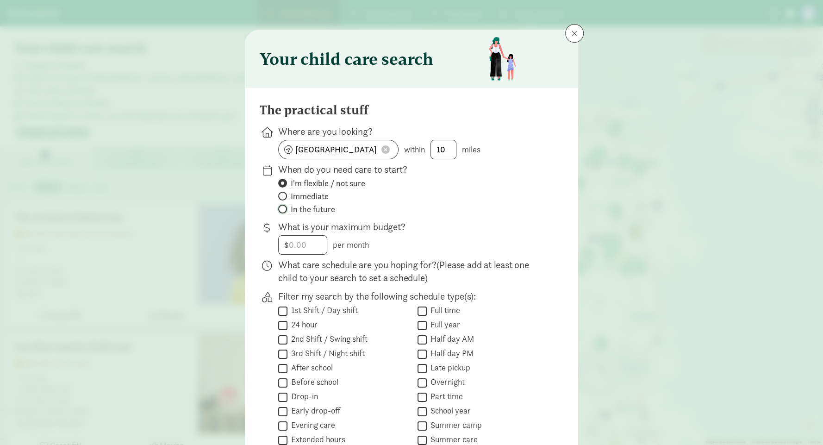
radio input "true"
radio input "false"
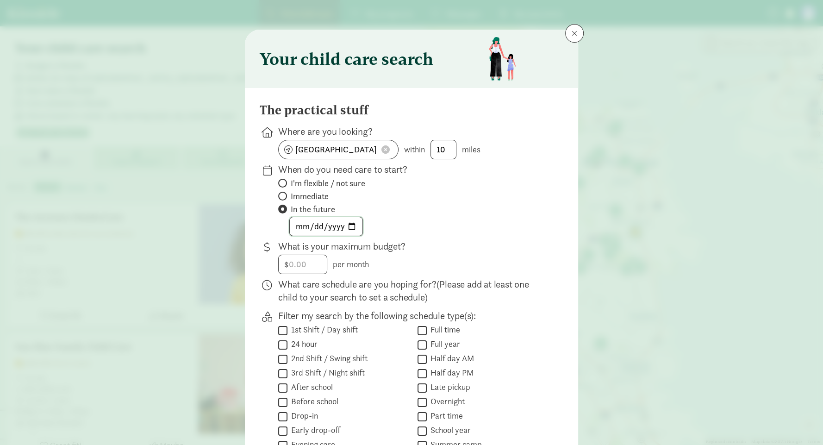
click at [346, 224] on input "date" at bounding box center [326, 226] width 73 height 19
type input "[DATE]"
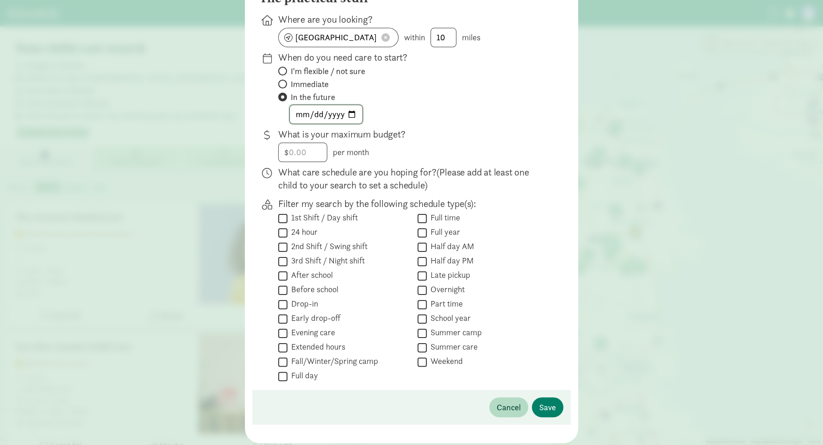
scroll to position [138, 0]
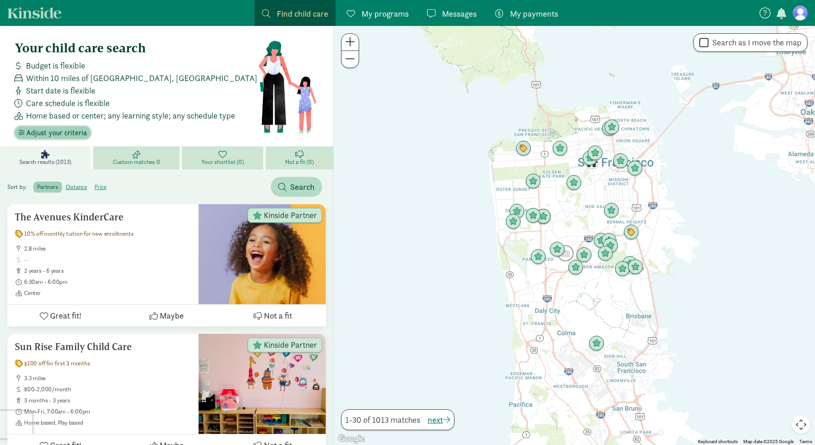
click at [78, 129] on span "Adjust your criteria" at bounding box center [56, 132] width 61 height 11
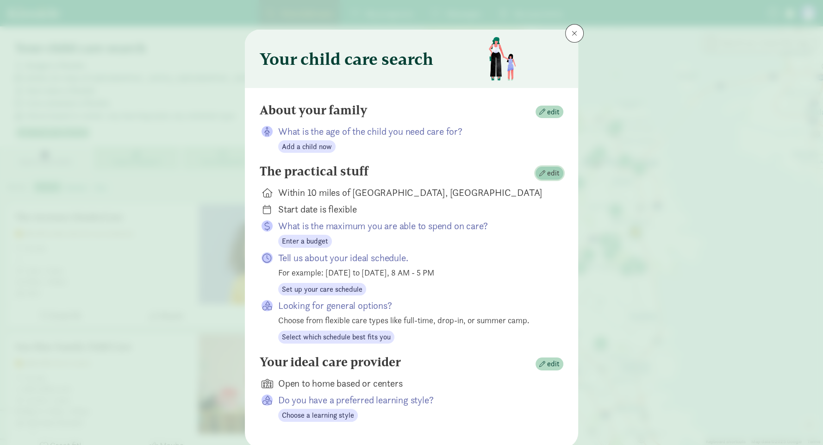
click at [557, 172] on button "edit" at bounding box center [549, 173] width 28 height 13
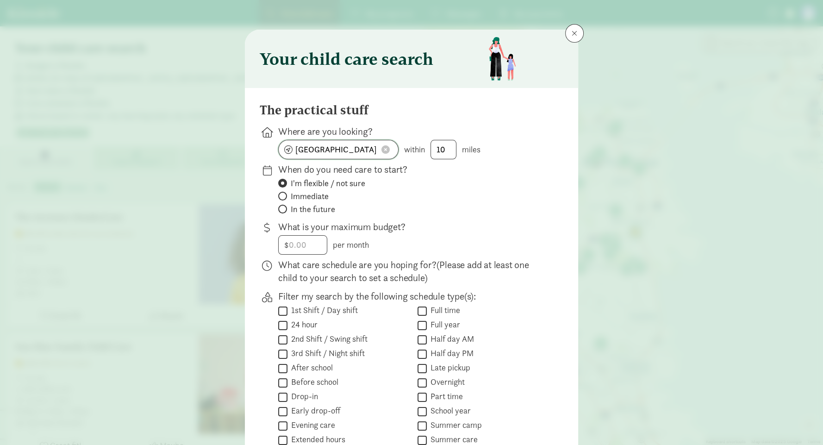
click at [385, 148] on span at bounding box center [385, 149] width 8 height 8
click at [349, 149] on input at bounding box center [338, 149] width 119 height 19
type input "[GEOGRAPHIC_DATA], [GEOGRAPHIC_DATA]"
click at [308, 207] on span "In the future" at bounding box center [313, 209] width 44 height 11
click at [284, 207] on input "In the future" at bounding box center [281, 209] width 6 height 6
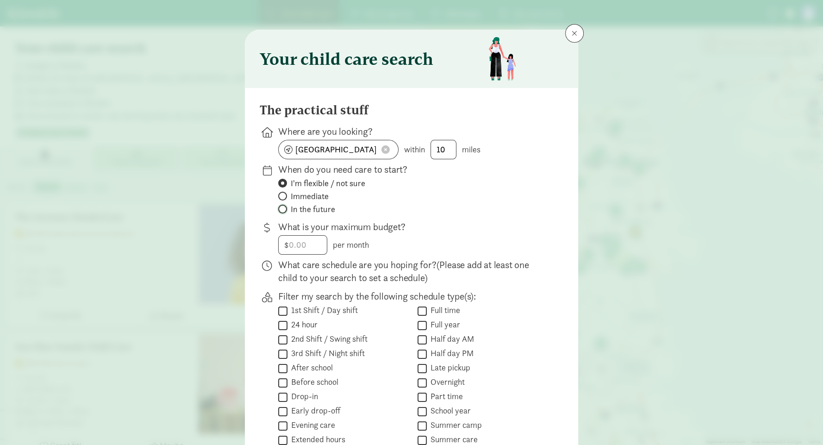
radio input "true"
radio input "false"
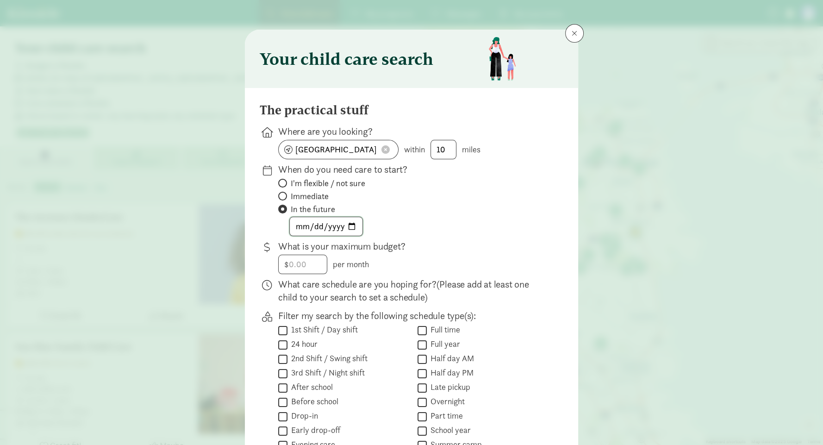
click at [315, 224] on input "date" at bounding box center [326, 226] width 73 height 19
click at [347, 225] on input "date" at bounding box center [326, 226] width 73 height 19
type input "[DATE]"
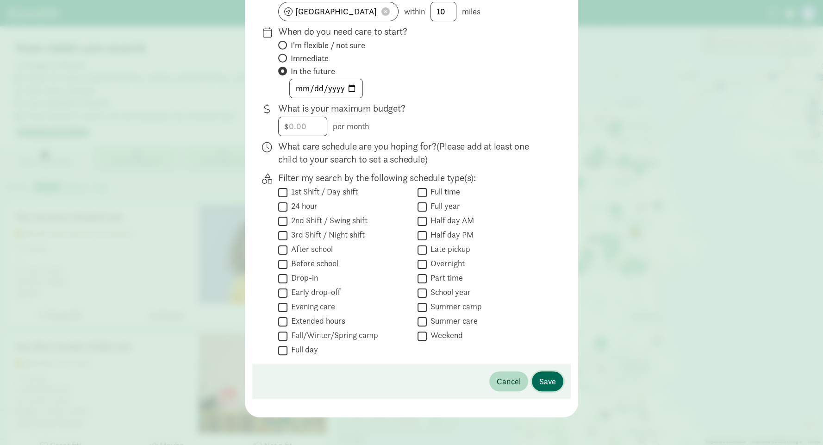
click at [540, 378] on span "Save" at bounding box center [547, 381] width 17 height 12
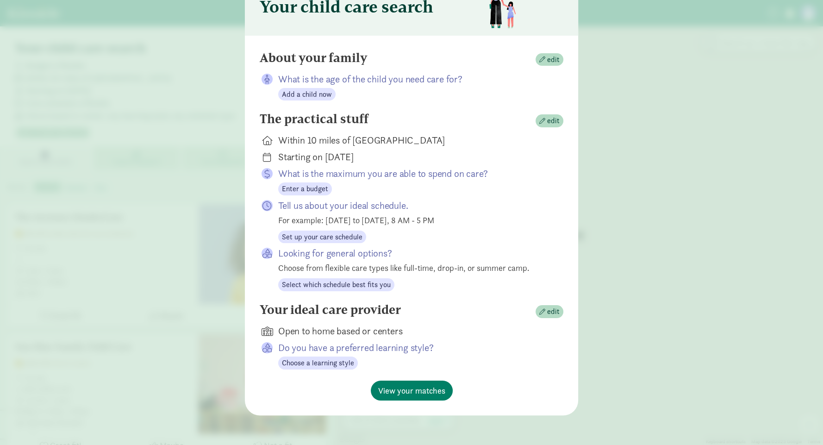
scroll to position [50, 0]
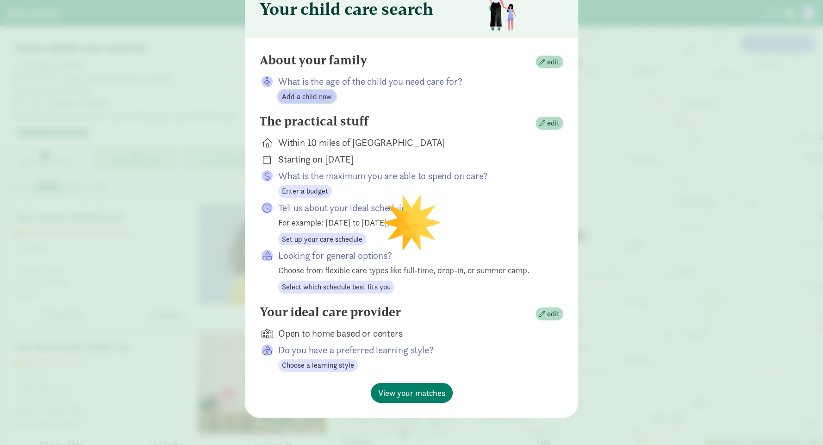
click at [308, 97] on span "Add a child now" at bounding box center [307, 96] width 50 height 11
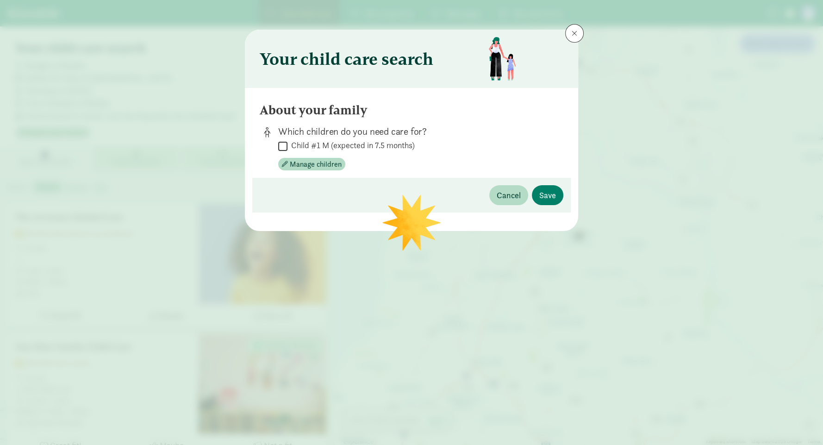
scroll to position [0, 0]
click at [287, 141] on input "Child #1 M (expected in 7.5 months)" at bounding box center [282, 146] width 9 height 12
checkbox input "true"
click at [542, 193] on span "Save" at bounding box center [547, 195] width 17 height 12
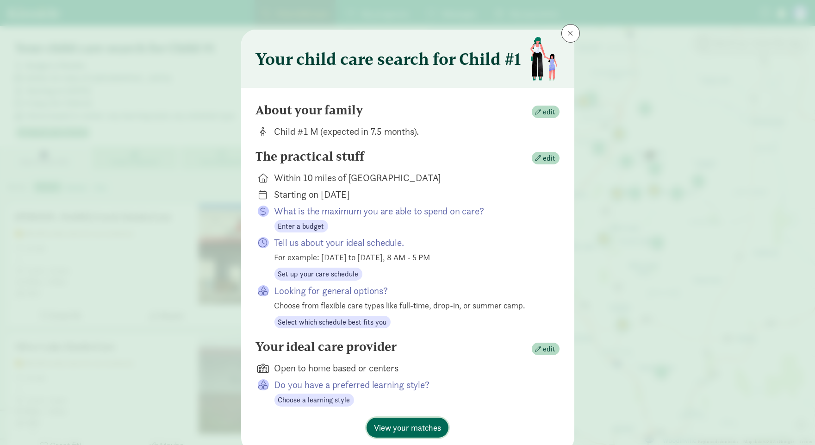
click at [425, 400] on span "View your matches" at bounding box center [407, 427] width 67 height 12
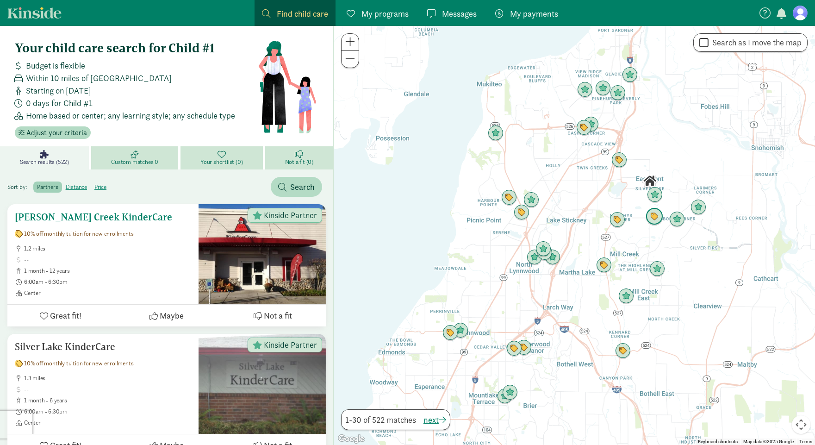
click at [113, 216] on h5 "[PERSON_NAME] Creek KinderCare" at bounding box center [103, 216] width 176 height 11
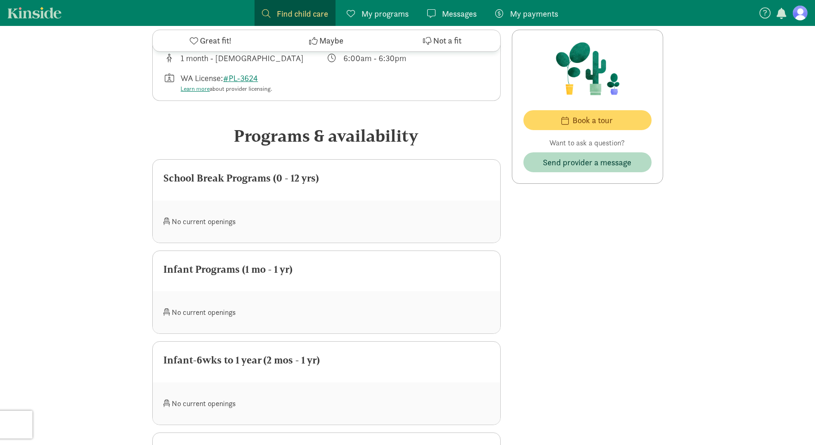
scroll to position [534, 0]
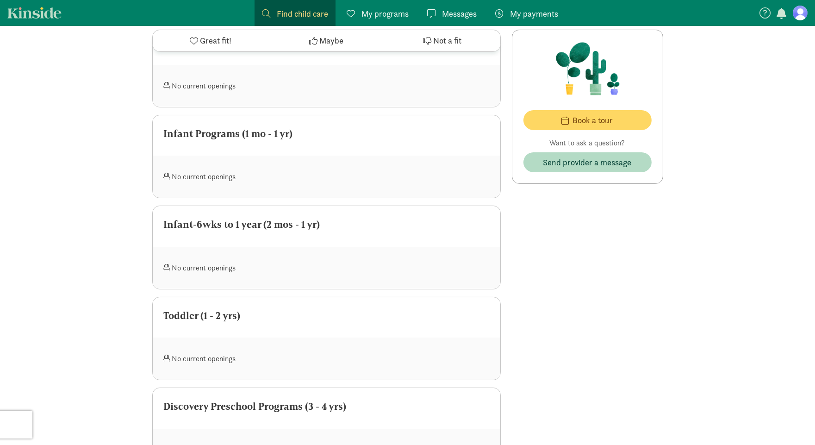
click at [236, 126] on div "Infant Programs (1 mo - 1 yr)" at bounding box center [326, 133] width 325 height 15
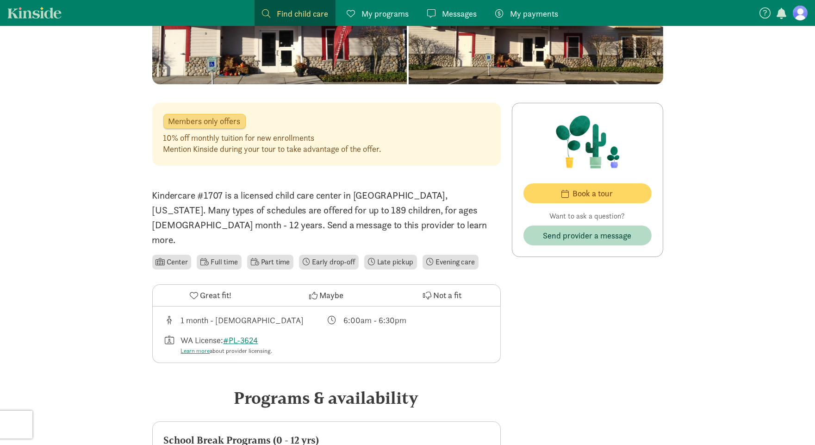
scroll to position [0, 0]
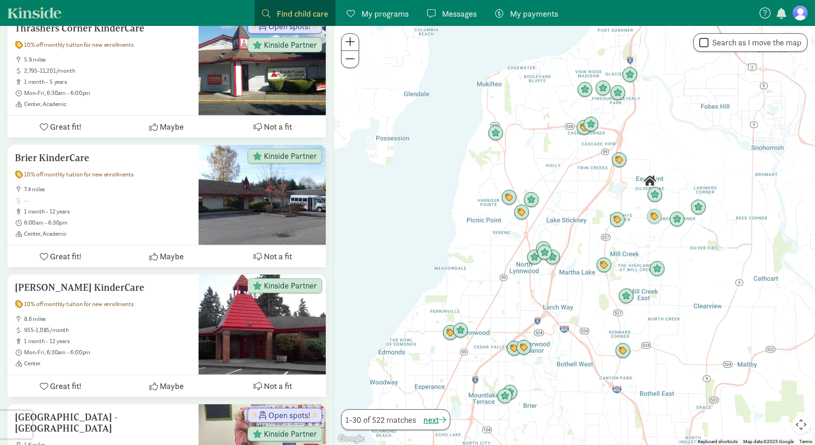
scroll to position [822, 0]
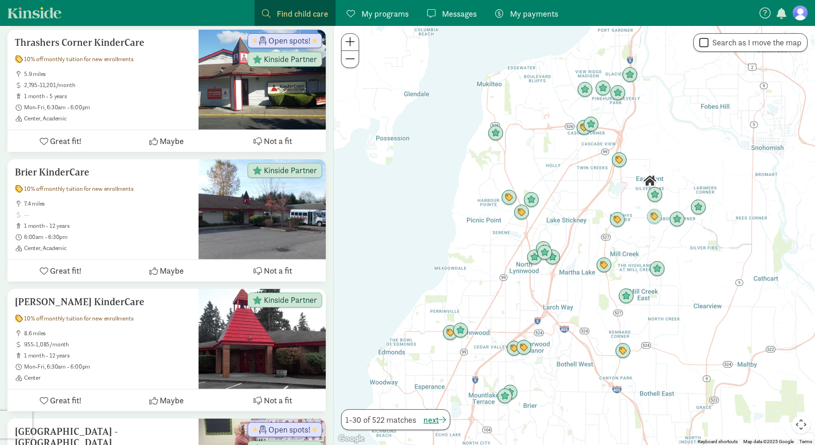
click at [799, 427] on button "Map camera controls" at bounding box center [801, 424] width 19 height 19
click at [801, 422] on button "Map camera controls" at bounding box center [801, 424] width 19 height 19
click at [660, 240] on div at bounding box center [574, 235] width 481 height 419
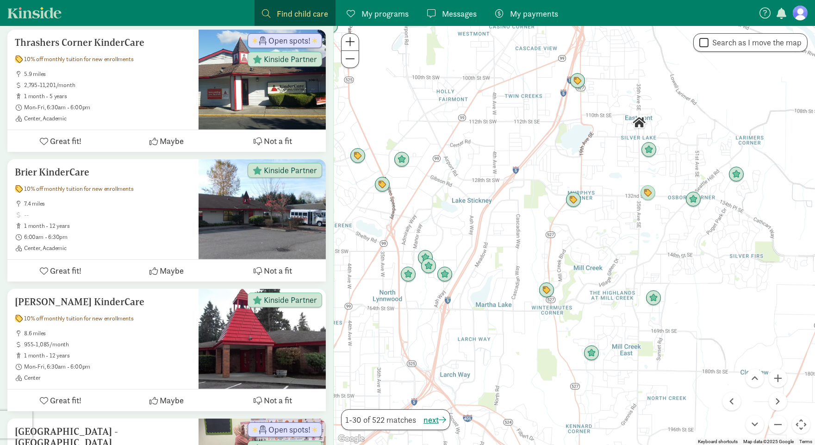
click at [665, 262] on div at bounding box center [574, 235] width 481 height 419
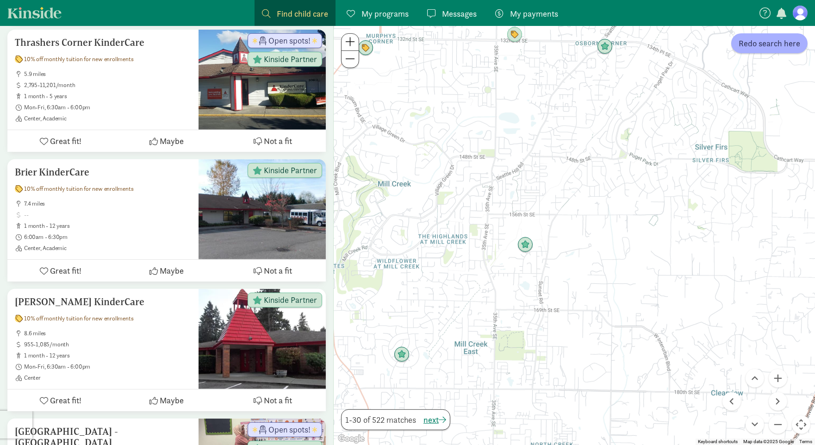
drag, startPoint x: 700, startPoint y: 306, endPoint x: 582, endPoint y: 217, distance: 148.2
click at [582, 217] on div at bounding box center [574, 235] width 481 height 419
click at [401, 352] on img "Click to see details" at bounding box center [401, 354] width 25 height 25
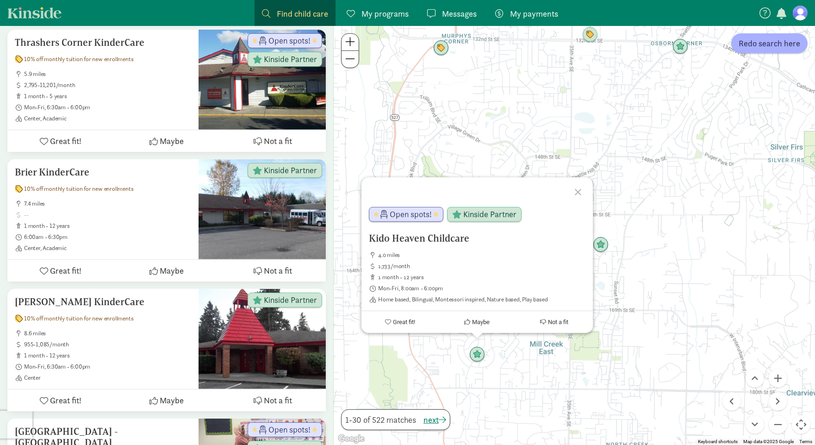
click at [577, 190] on div at bounding box center [579, 190] width 27 height 27
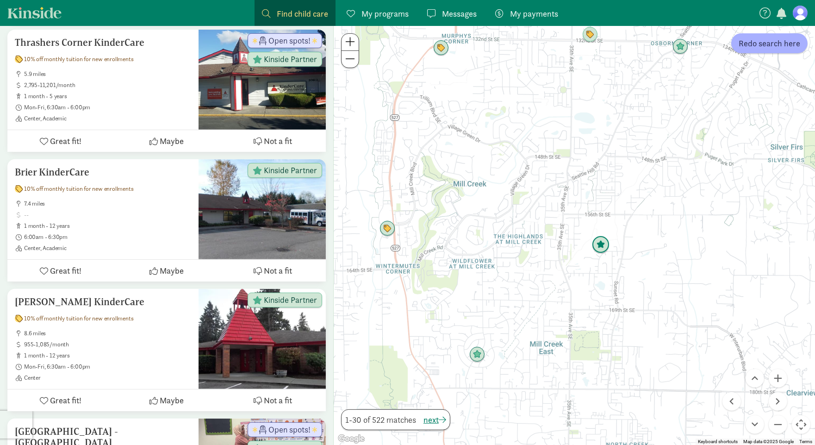
click at [602, 248] on img "Click to see details" at bounding box center [600, 244] width 25 height 25
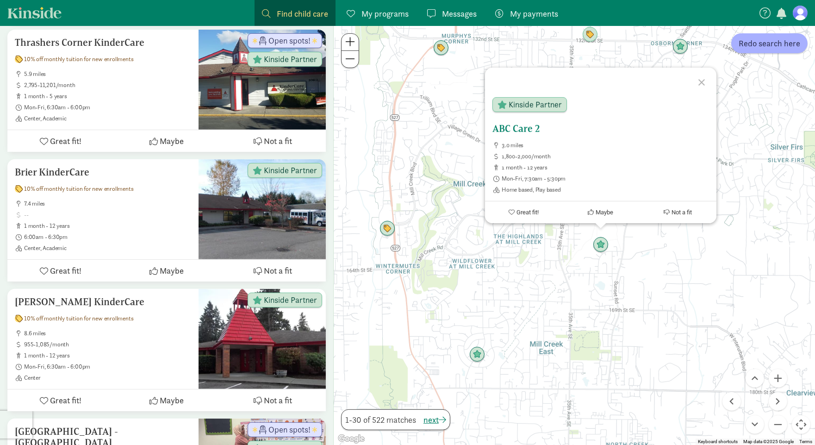
click at [526, 127] on h5 "ABC Care 2" at bounding box center [600, 128] width 217 height 11
